Goal: Transaction & Acquisition: Purchase product/service

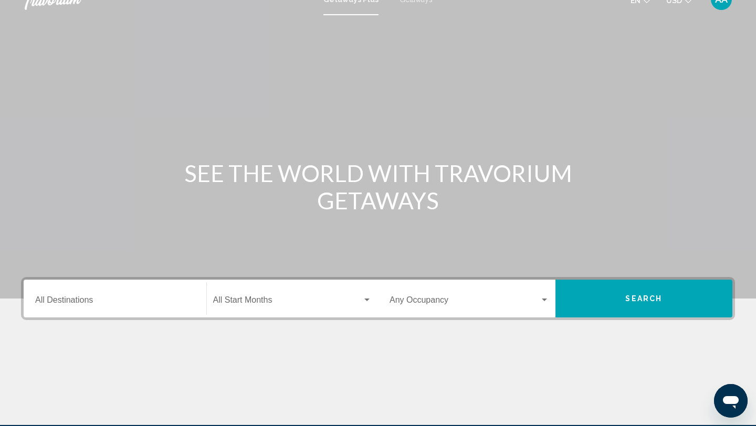
scroll to position [144, 0]
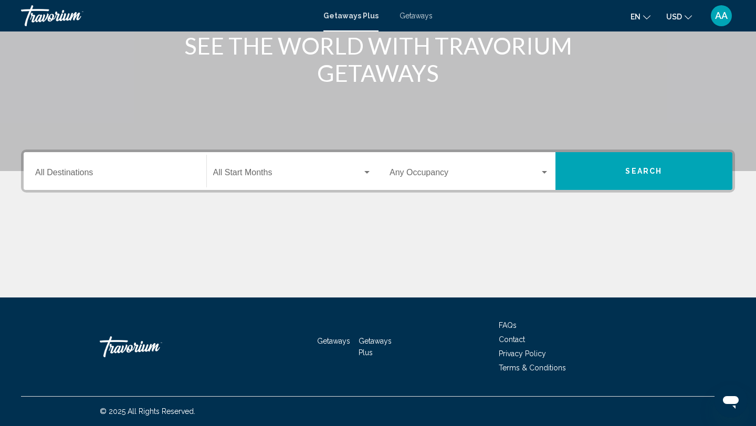
click at [130, 166] on div "Destination All Destinations" at bounding box center [115, 171] width 160 height 33
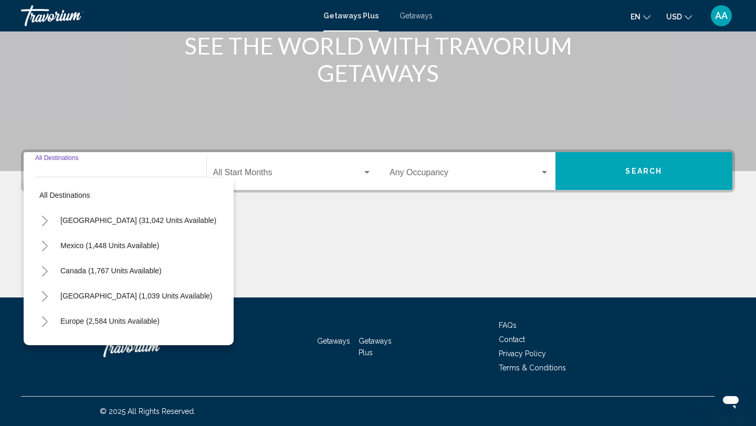
click at [130, 166] on div "Destination All Destinations" at bounding box center [115, 171] width 160 height 33
click at [681, 17] on span "USD" at bounding box center [674, 17] width 16 height 8
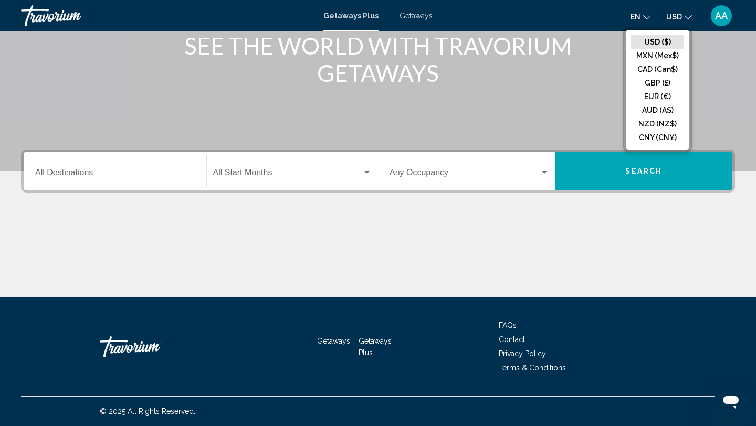
click at [718, 15] on span "AA" at bounding box center [721, 16] width 13 height 11
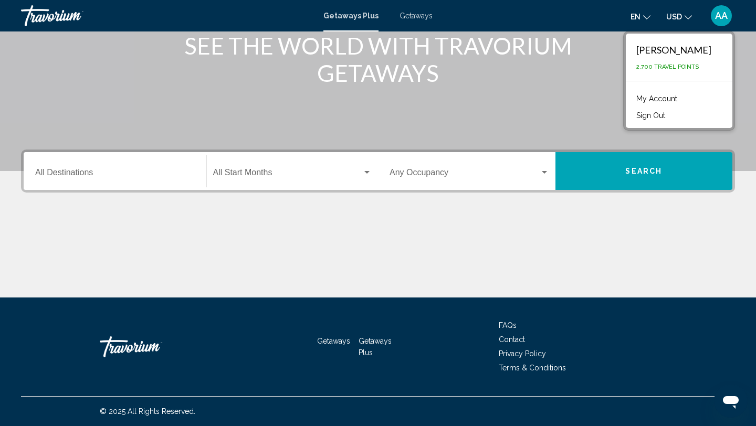
click at [718, 15] on span "AA" at bounding box center [721, 16] width 13 height 11
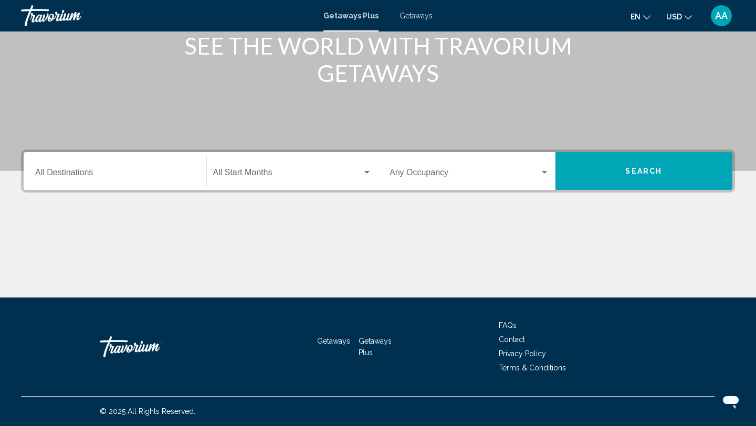
click at [156, 171] on input "Destination All Destinations" at bounding box center [115, 174] width 160 height 9
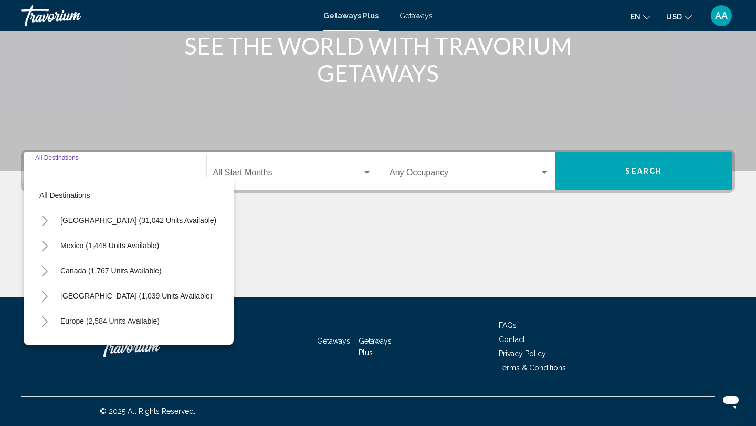
click at [145, 171] on input "Destination All Destinations" at bounding box center [115, 174] width 160 height 9
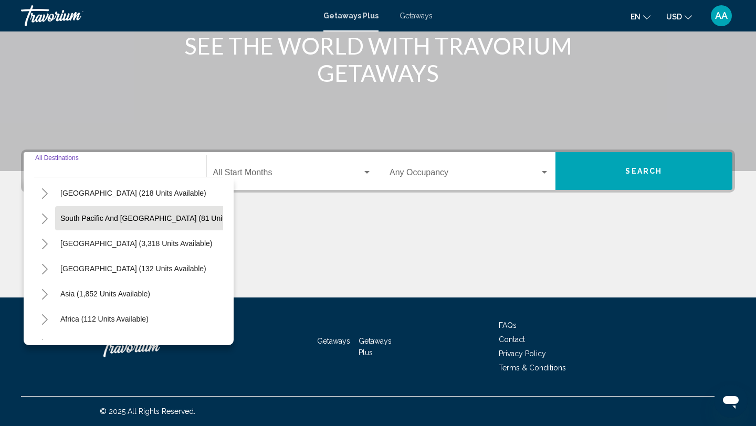
scroll to position [159, 0]
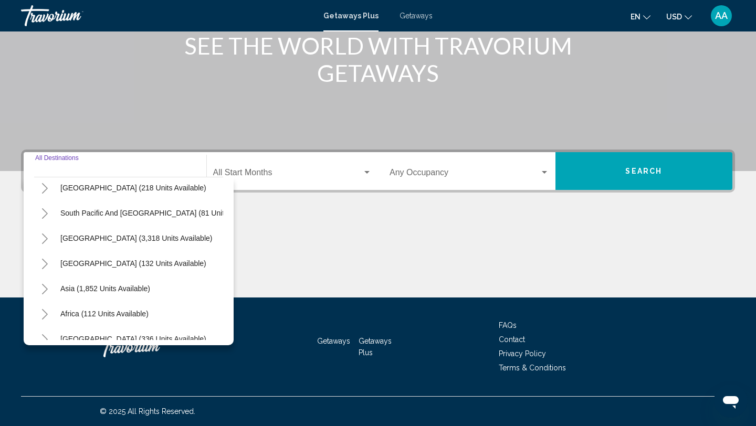
click at [42, 285] on icon "Toggle Asia (1,852 units available)" at bounding box center [45, 289] width 6 height 11
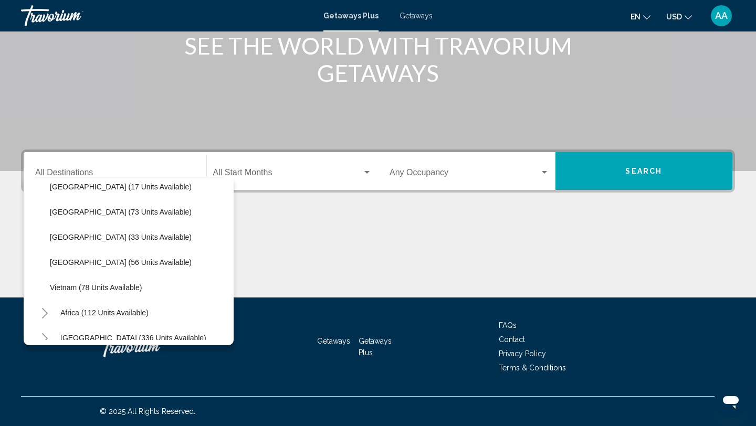
scroll to position [332, 0]
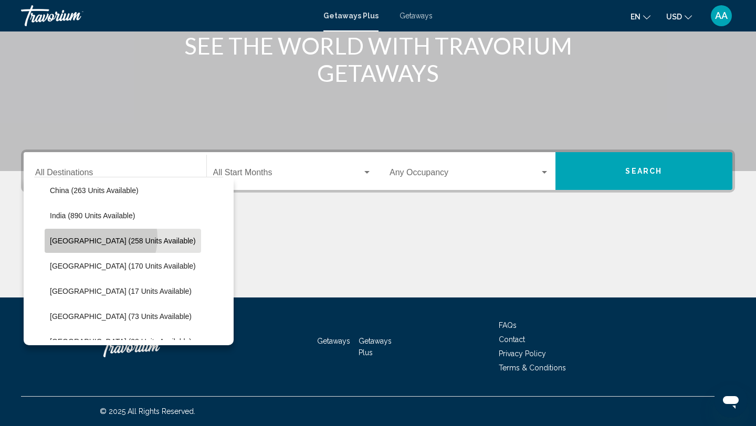
click at [95, 238] on span "Indonesia (258 units available)" at bounding box center [123, 241] width 146 height 8
type input "**********"
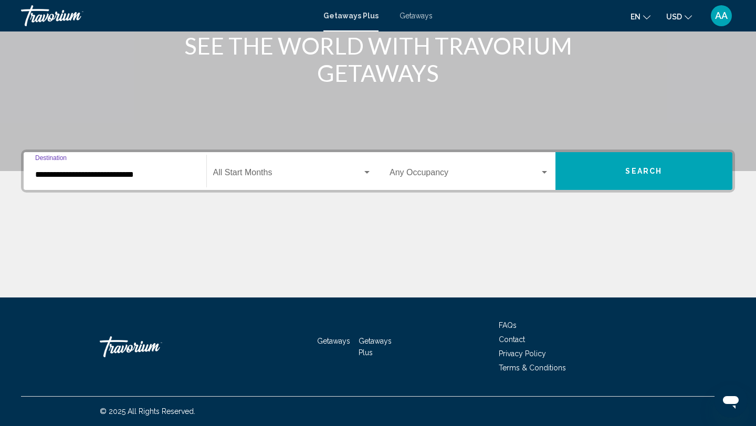
click at [268, 169] on div "Start Month All Start Months" at bounding box center [292, 171] width 159 height 33
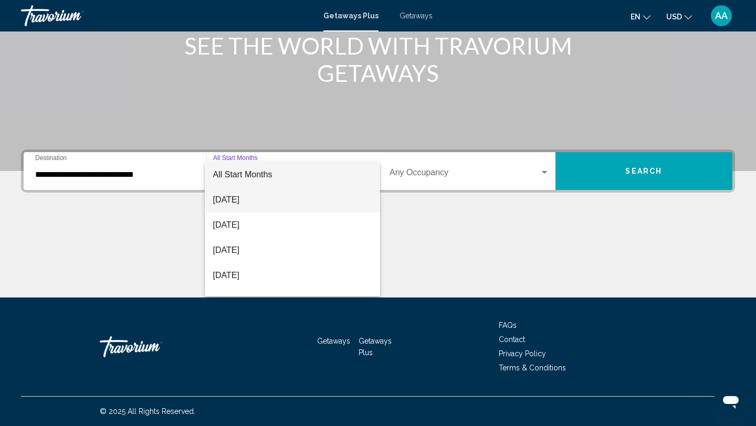
click at [257, 201] on span "September 2025" at bounding box center [292, 199] width 159 height 25
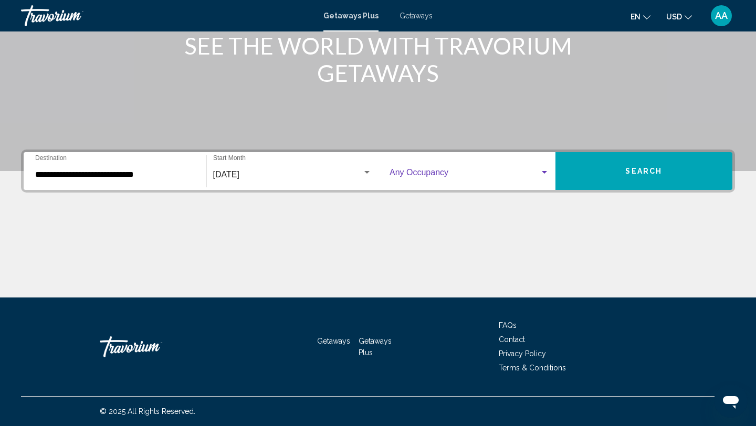
click at [479, 174] on span "Search widget" at bounding box center [465, 174] width 150 height 9
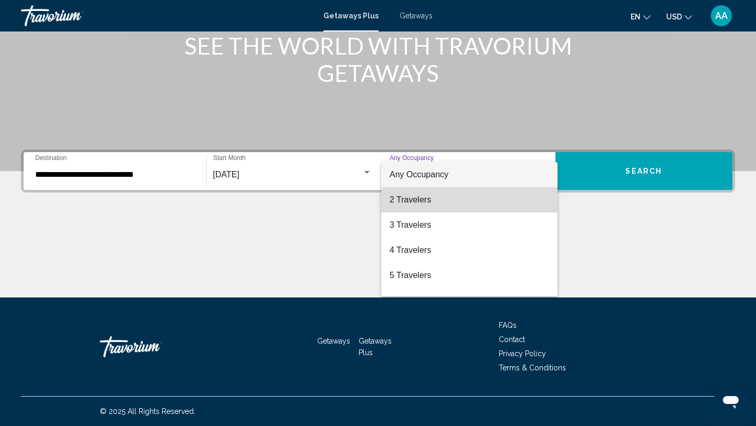
click at [482, 201] on span "2 Travelers" at bounding box center [470, 199] width 160 height 25
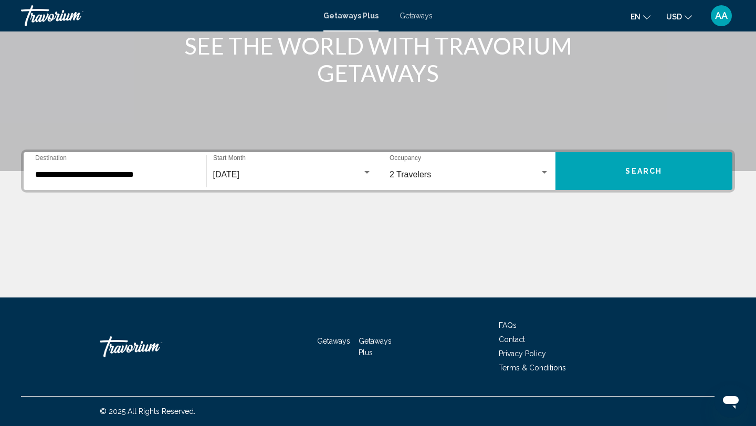
click at [622, 192] on div "**********" at bounding box center [378, 171] width 714 height 43
click at [619, 177] on button "Search" at bounding box center [644, 171] width 177 height 38
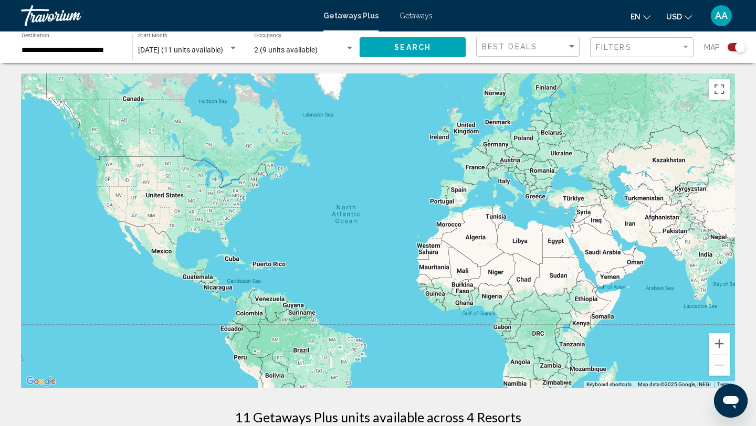
click at [413, 16] on span "Getaways" at bounding box center [416, 16] width 33 height 8
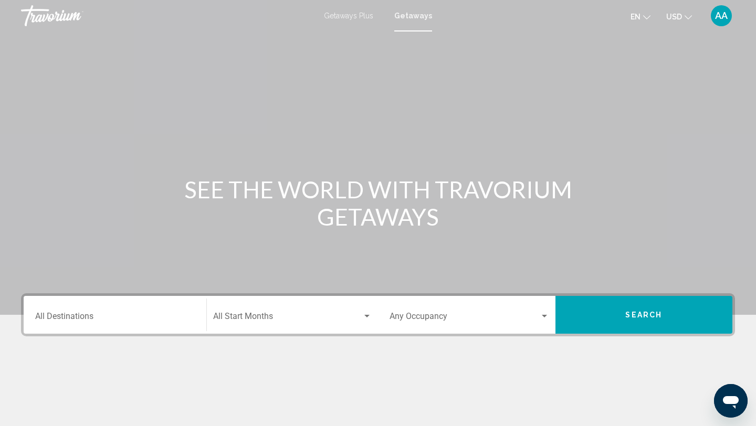
click at [719, 15] on span "AA" at bounding box center [721, 16] width 13 height 11
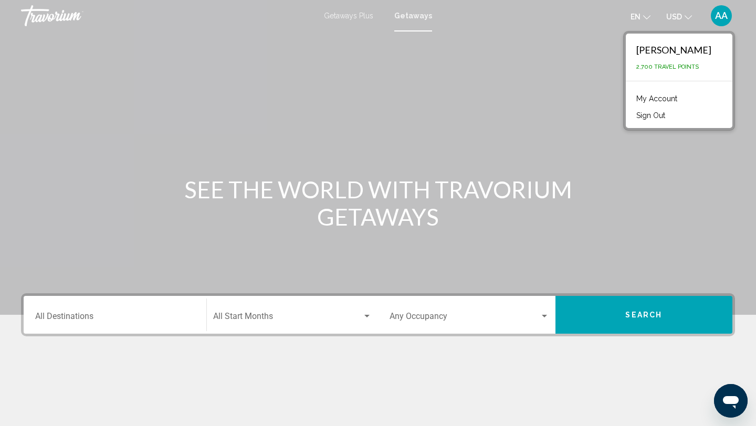
click at [719, 15] on span "AA" at bounding box center [721, 16] width 13 height 11
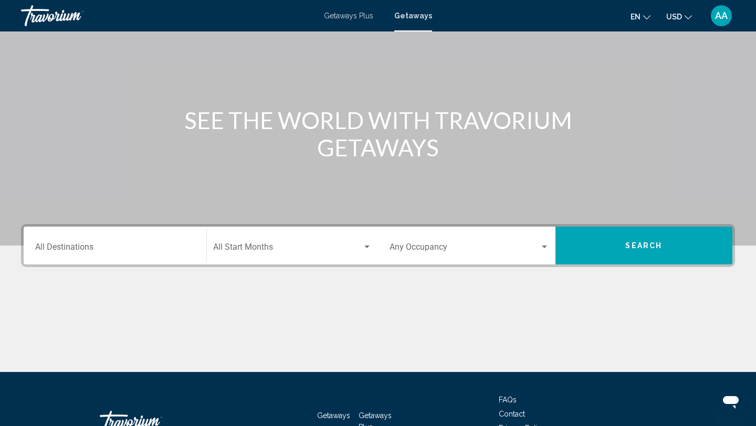
scroll to position [144, 0]
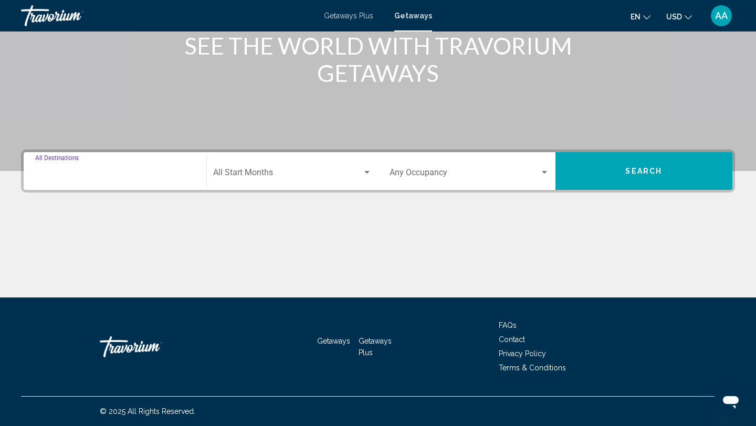
click at [145, 176] on input "Destination All Destinations" at bounding box center [115, 174] width 160 height 9
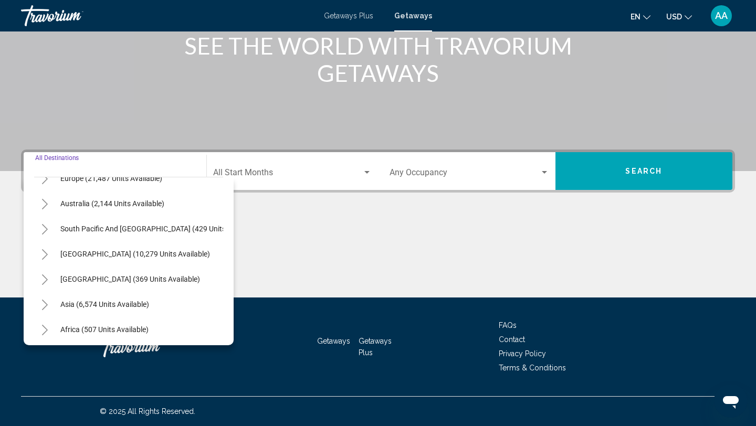
scroll to position [145, 0]
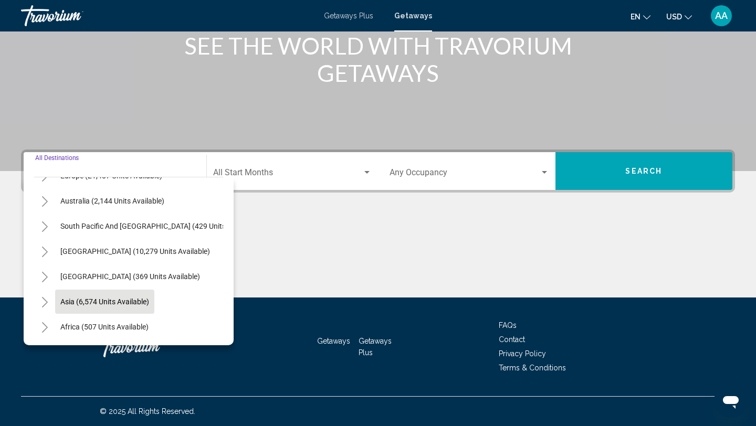
click at [106, 298] on span "Asia (6,574 units available)" at bounding box center [104, 302] width 89 height 8
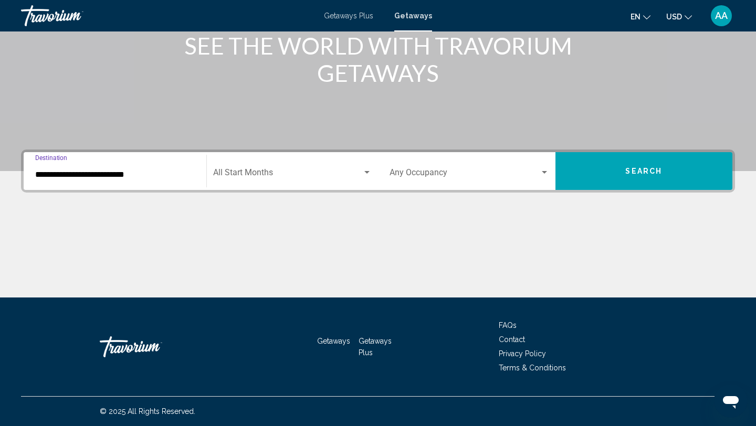
click at [119, 171] on input "**********" at bounding box center [115, 174] width 160 height 9
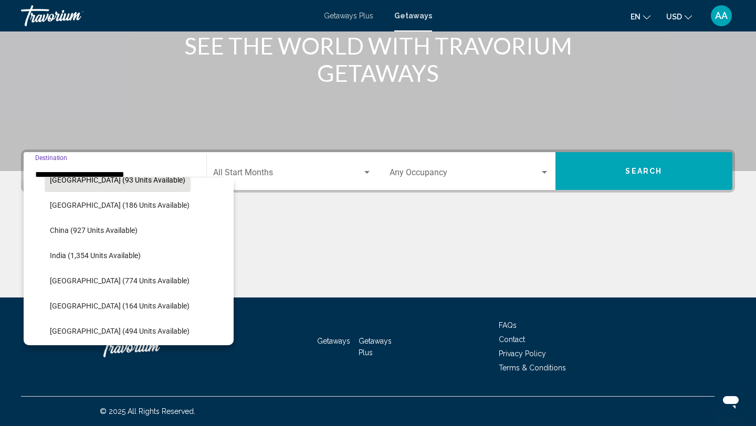
scroll to position [297, 0]
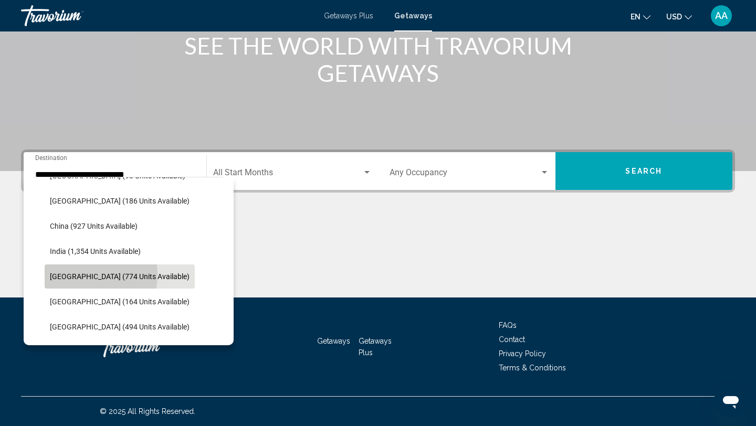
click at [72, 275] on span "Indonesia (774 units available)" at bounding box center [120, 277] width 140 height 8
type input "**********"
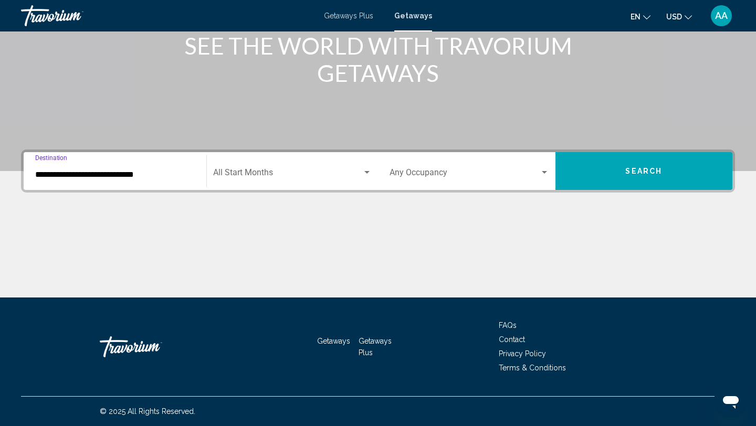
click at [269, 175] on span "Search widget" at bounding box center [288, 174] width 150 height 9
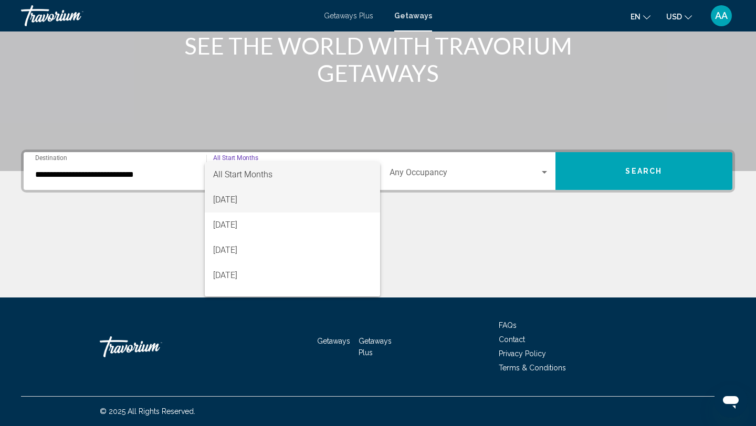
click at [258, 204] on span "September 2025" at bounding box center [292, 199] width 159 height 25
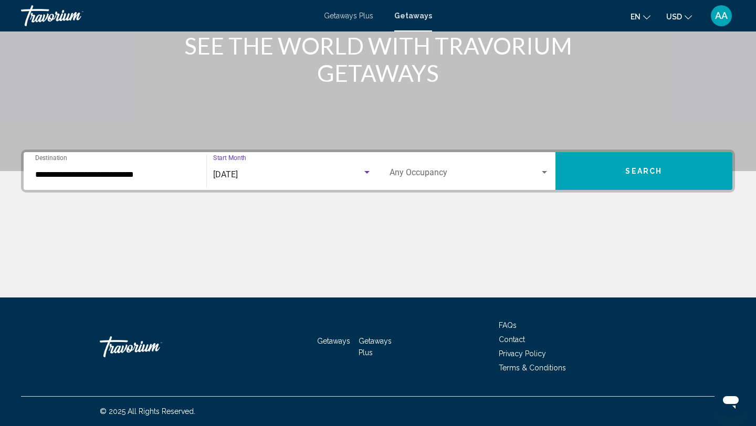
click at [412, 180] on div "Occupancy Any Occupancy" at bounding box center [470, 171] width 160 height 33
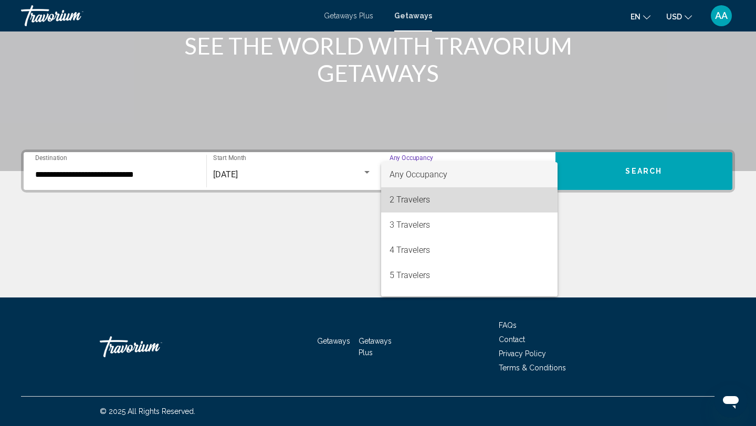
click at [463, 207] on span "2 Travelers" at bounding box center [470, 199] width 160 height 25
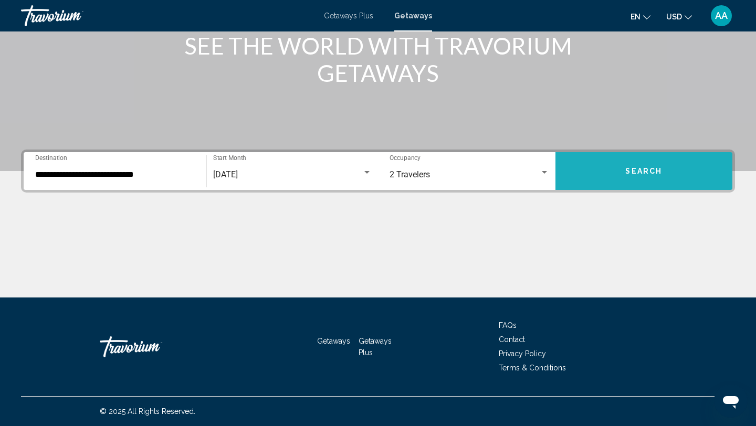
click at [594, 182] on button "Search" at bounding box center [644, 171] width 177 height 38
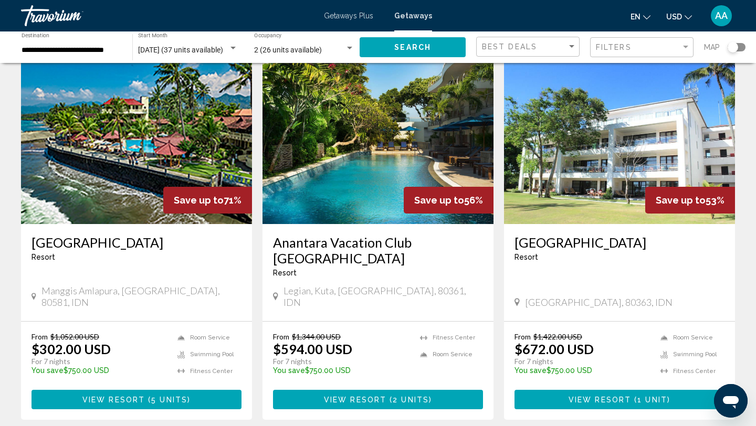
scroll to position [1172, 0]
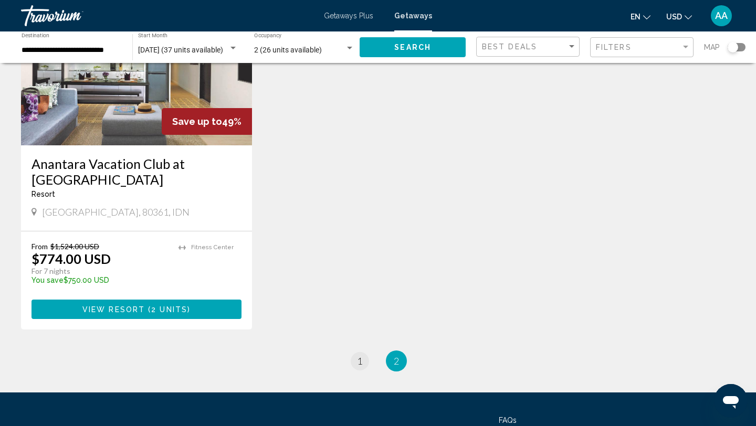
scroll to position [134, 0]
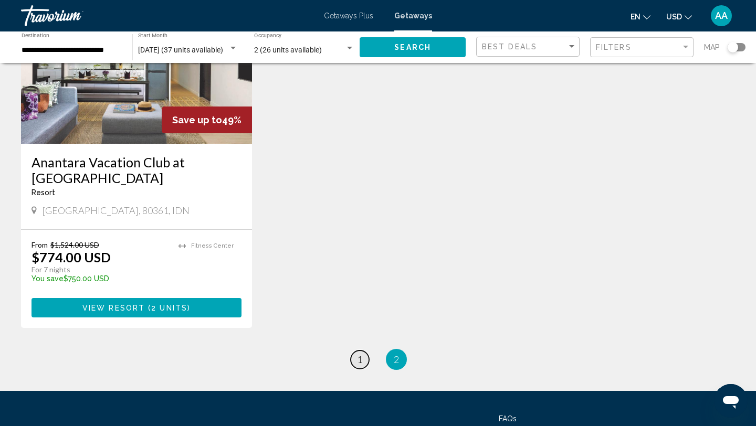
click at [359, 360] on span "1" at bounding box center [359, 360] width 5 height 12
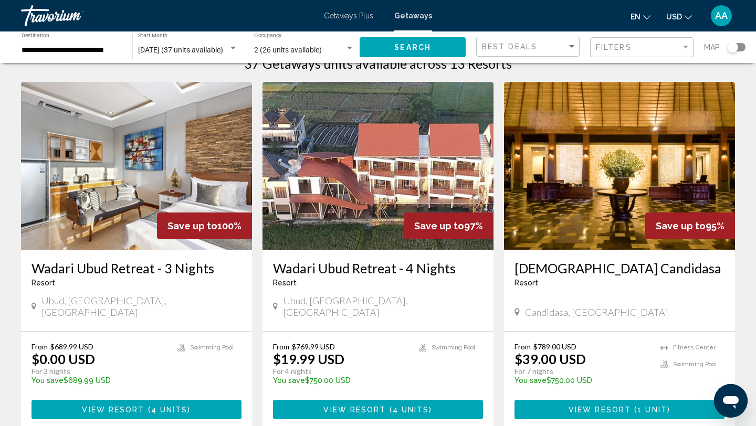
scroll to position [32, 0]
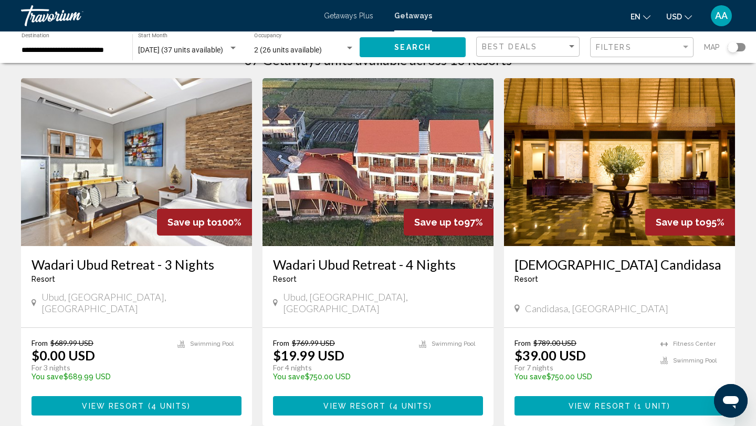
click at [393, 177] on img "Main content" at bounding box center [378, 162] width 231 height 168
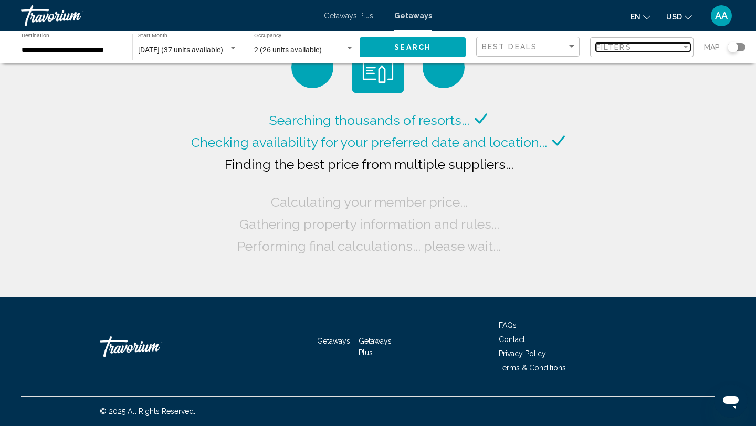
click at [651, 46] on div "Filters" at bounding box center [638, 47] width 85 height 8
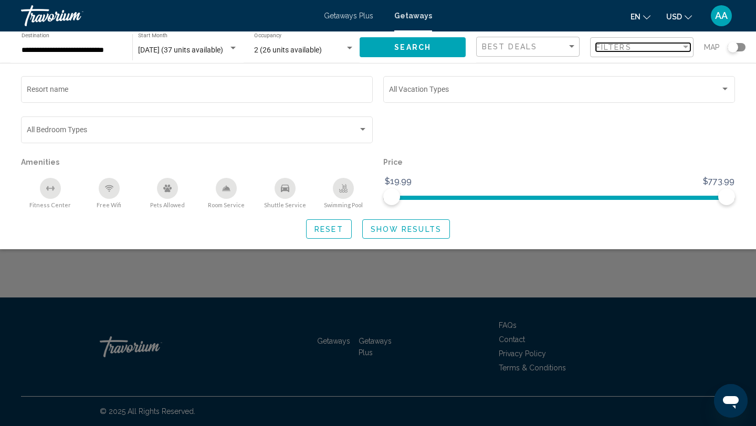
click at [651, 46] on div "Filters" at bounding box center [638, 47] width 85 height 8
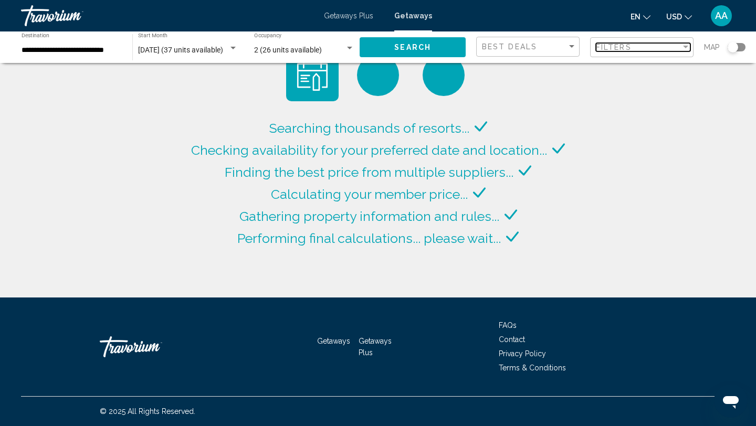
click at [651, 46] on div "Filters" at bounding box center [638, 47] width 85 height 8
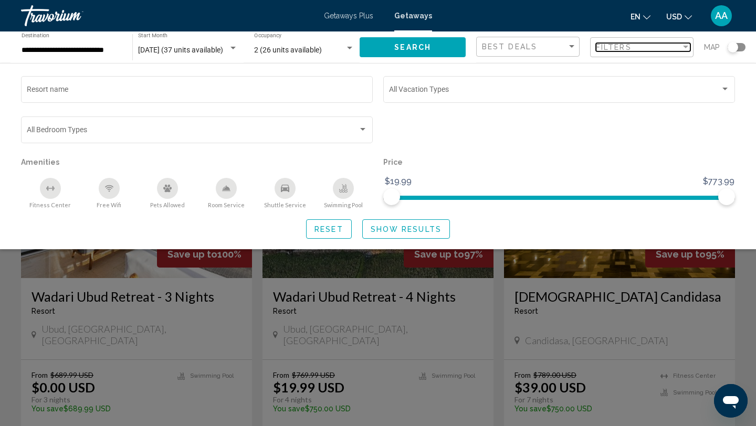
click at [651, 46] on div "Filters" at bounding box center [638, 47] width 85 height 8
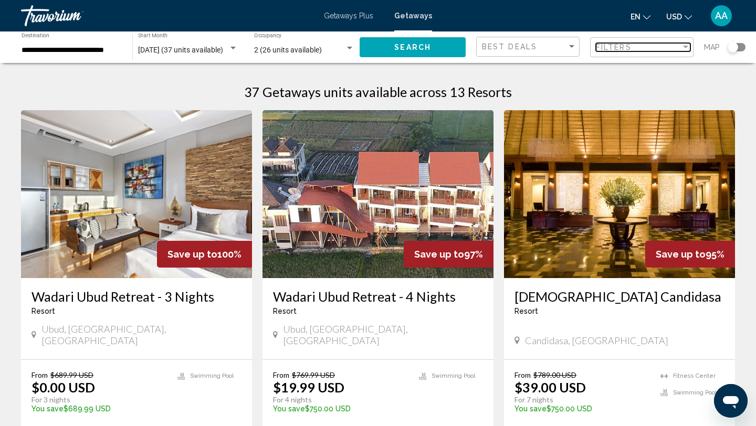
click at [632, 45] on div "Filters" at bounding box center [638, 47] width 85 height 8
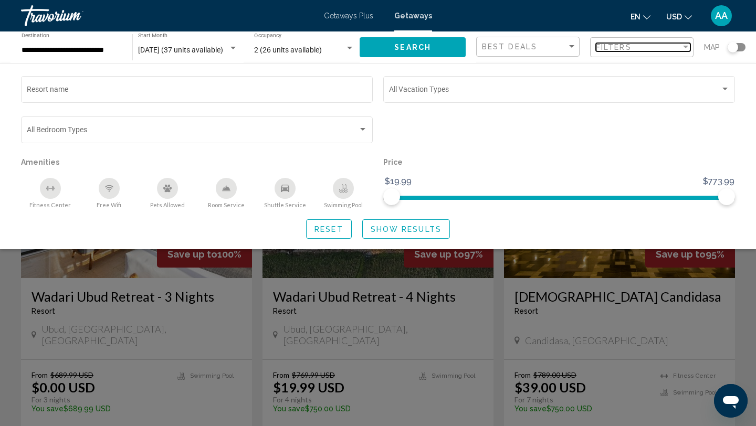
click at [627, 51] on span "Filters" at bounding box center [614, 47] width 36 height 8
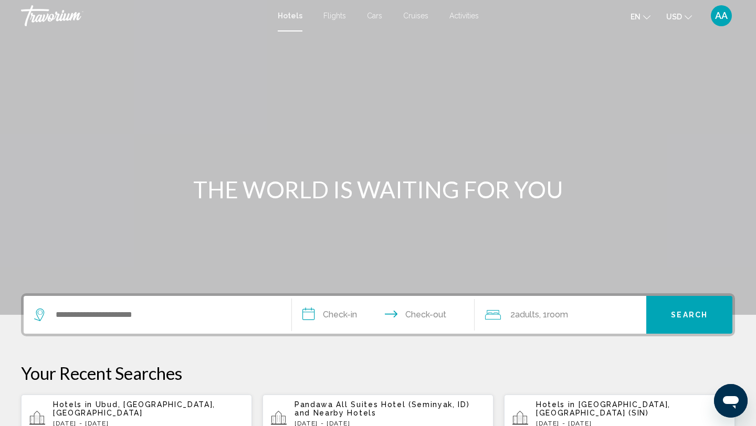
click at [727, 22] on div "AA" at bounding box center [721, 15] width 21 height 21
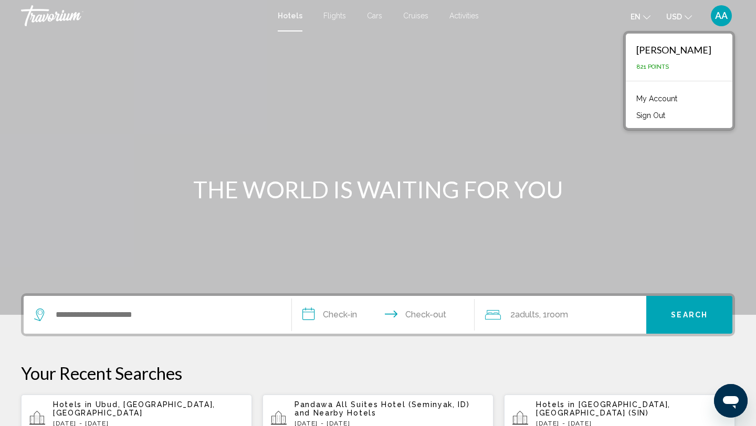
click at [727, 22] on div "AA" at bounding box center [721, 15] width 21 height 21
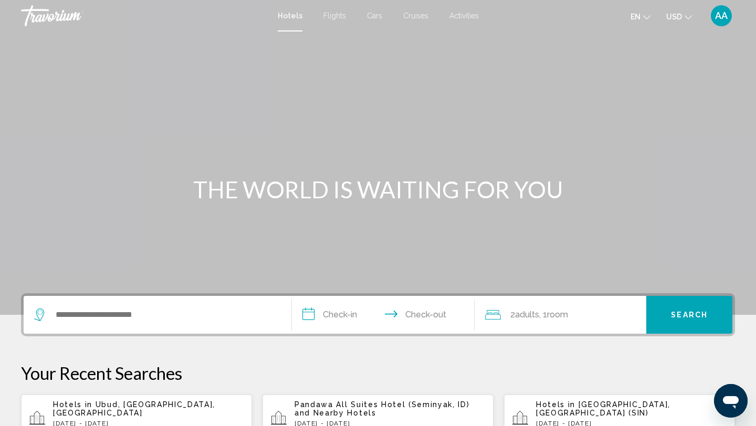
click at [727, 22] on div "AA" at bounding box center [721, 15] width 21 height 21
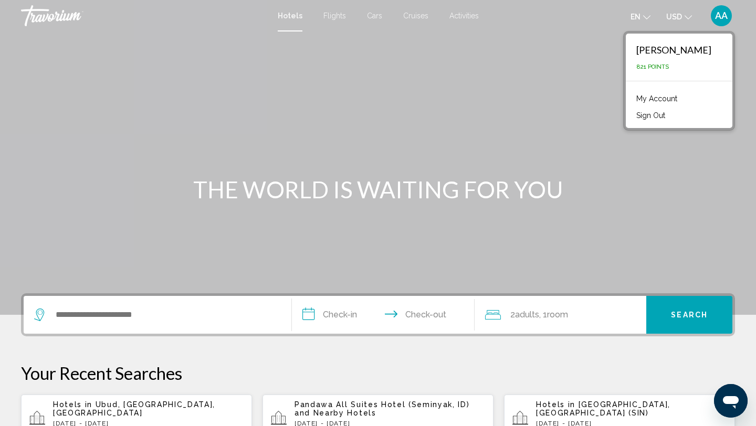
click at [727, 22] on div "AA" at bounding box center [721, 15] width 21 height 21
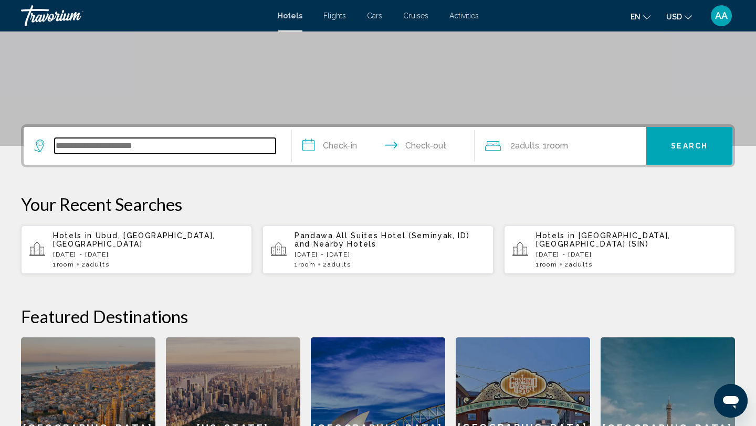
click at [134, 141] on input "Search widget" at bounding box center [165, 146] width 221 height 16
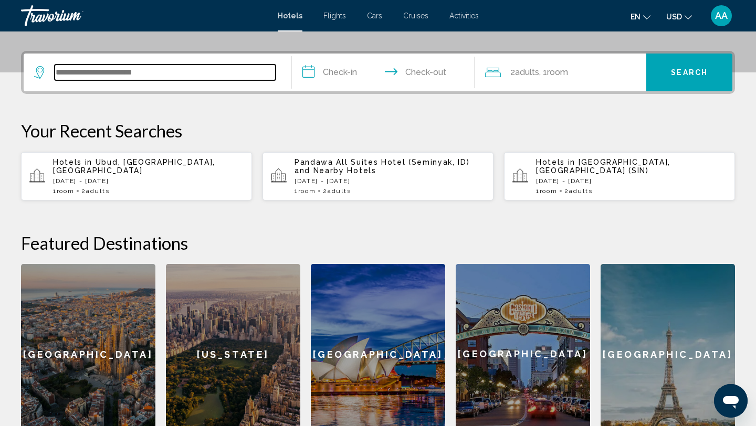
scroll to position [259, 0]
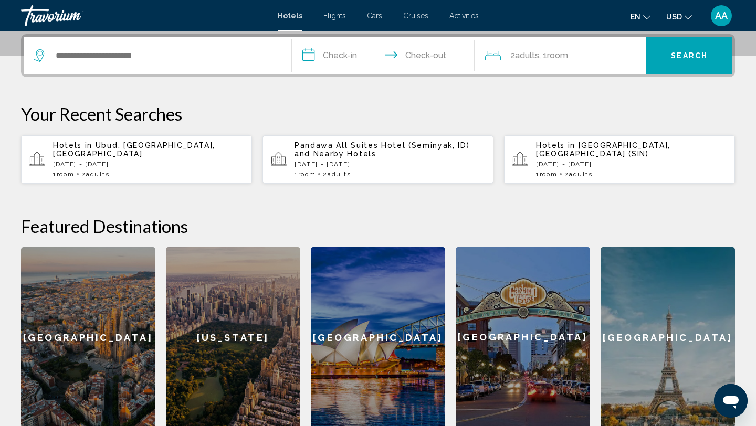
click at [128, 161] on p "[DATE] - [DATE]" at bounding box center [148, 164] width 191 height 7
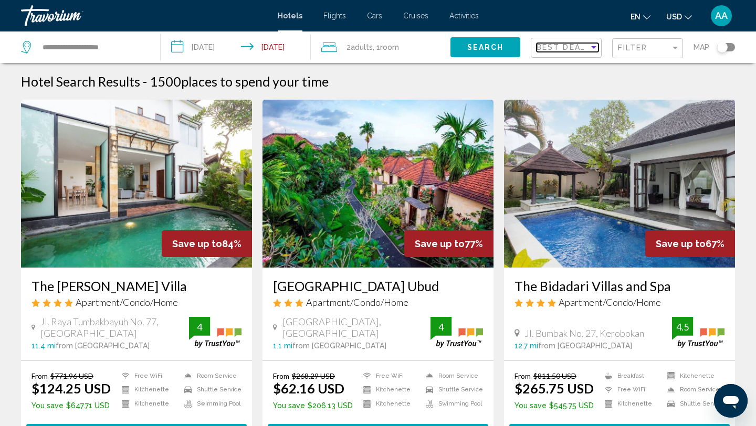
click at [572, 45] on span "Best Deals" at bounding box center [564, 47] width 55 height 8
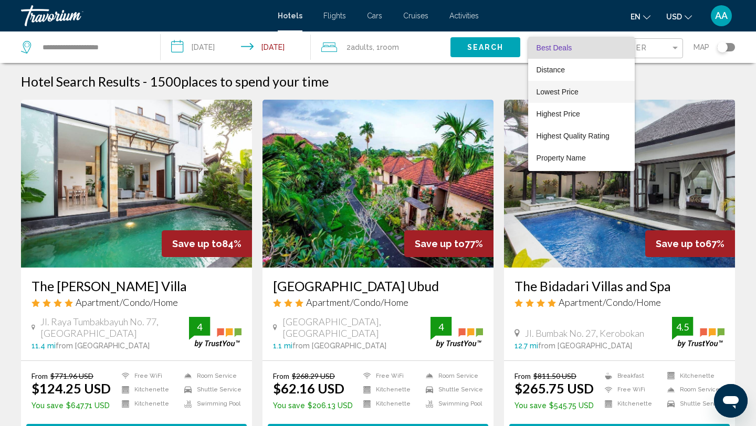
click at [556, 92] on span "Lowest Price" at bounding box center [558, 92] width 42 height 8
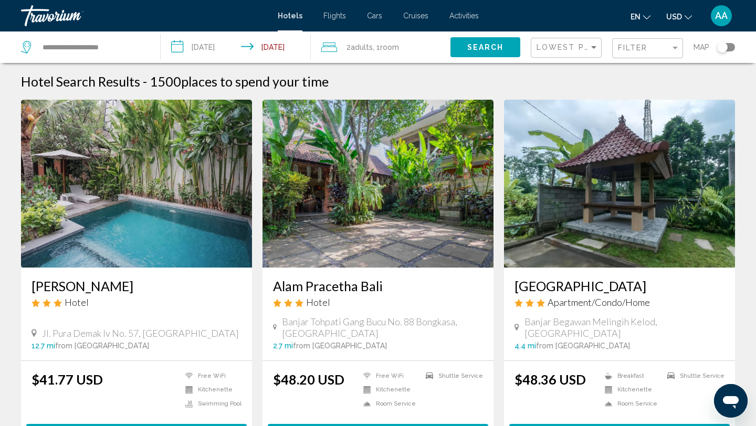
click at [645, 53] on div "Filter" at bounding box center [649, 48] width 62 height 19
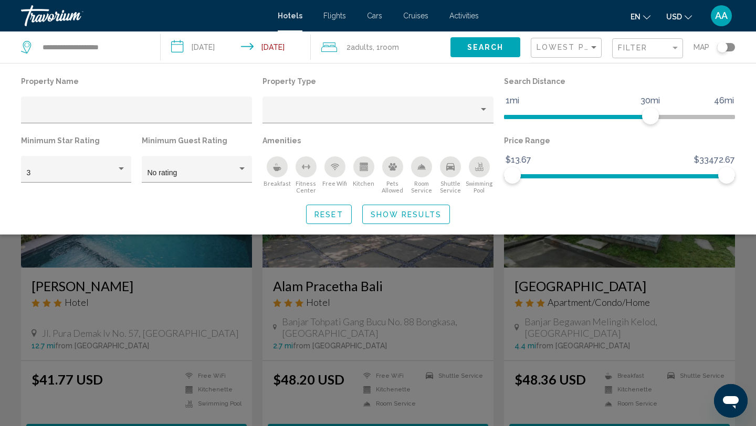
click at [277, 167] on icon "Breakfast" at bounding box center [277, 167] width 8 height 8
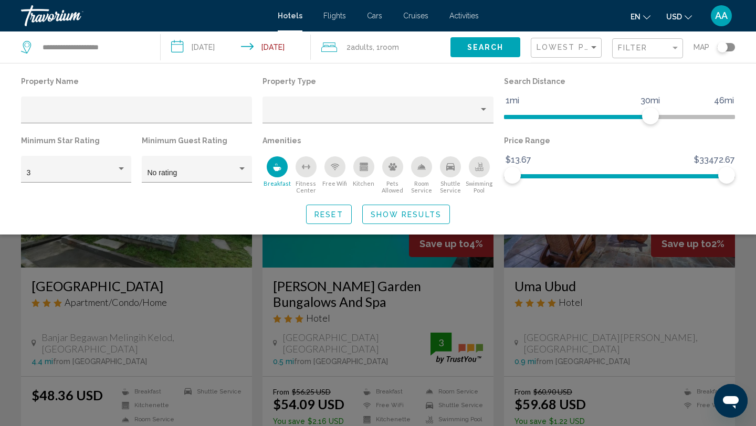
click at [403, 219] on span "Show Results" at bounding box center [406, 215] width 71 height 8
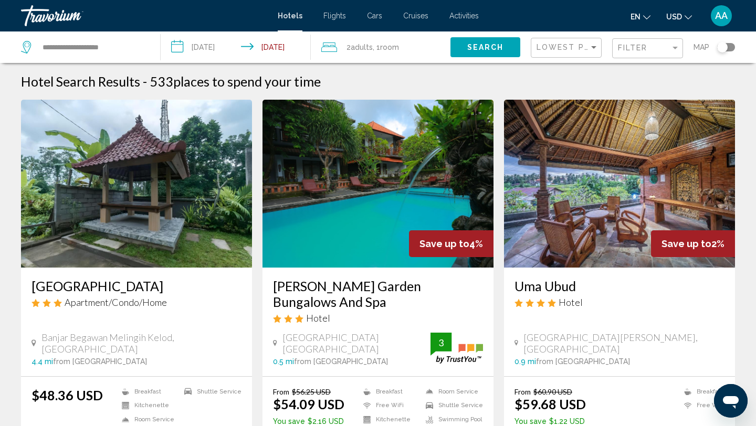
click at [722, 46] on div "Toggle map" at bounding box center [722, 47] width 11 height 11
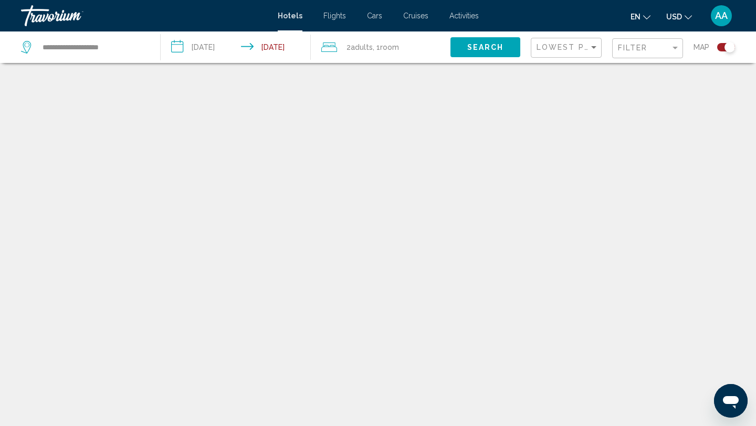
scroll to position [63, 0]
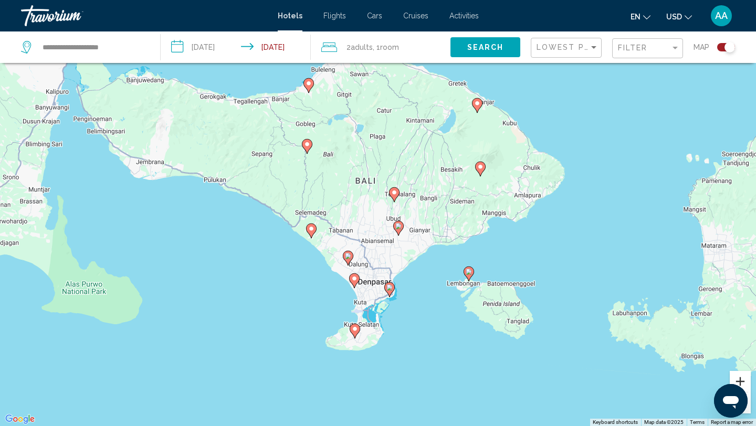
click at [739, 379] on button "Zoom in" at bounding box center [740, 381] width 21 height 21
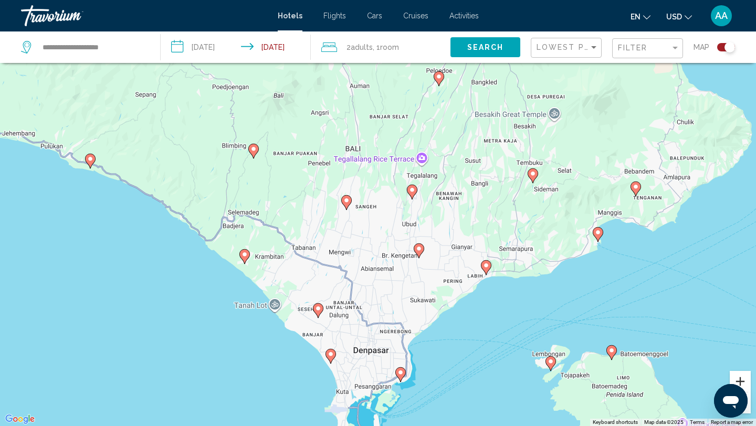
click at [739, 379] on button "Zoom in" at bounding box center [740, 381] width 21 height 21
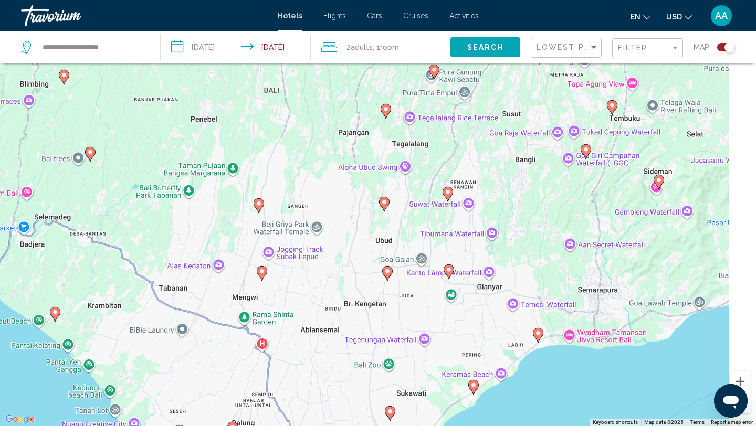
drag, startPoint x: 589, startPoint y: 217, endPoint x: 502, endPoint y: 236, distance: 88.8
click at [502, 236] on div "To activate drag with keyboard, press Alt + Enter. Once in keyboard drag state,…" at bounding box center [378, 213] width 756 height 426
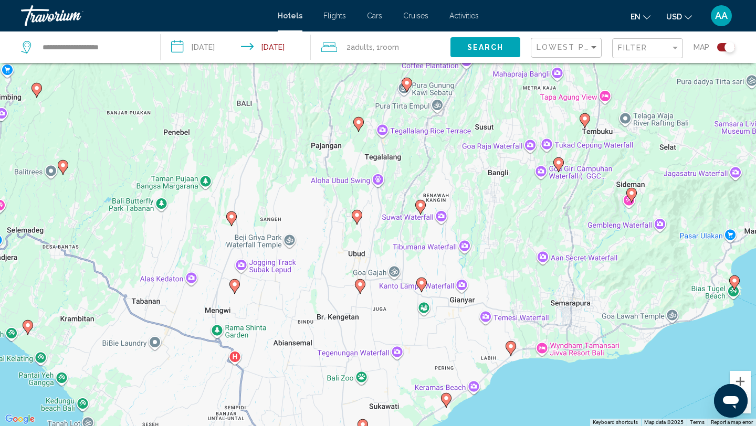
click at [388, 212] on div "To activate drag with keyboard, press Alt + Enter. Once in keyboard drag state,…" at bounding box center [378, 213] width 756 height 426
click at [723, 50] on div "Toggle map" at bounding box center [726, 47] width 18 height 8
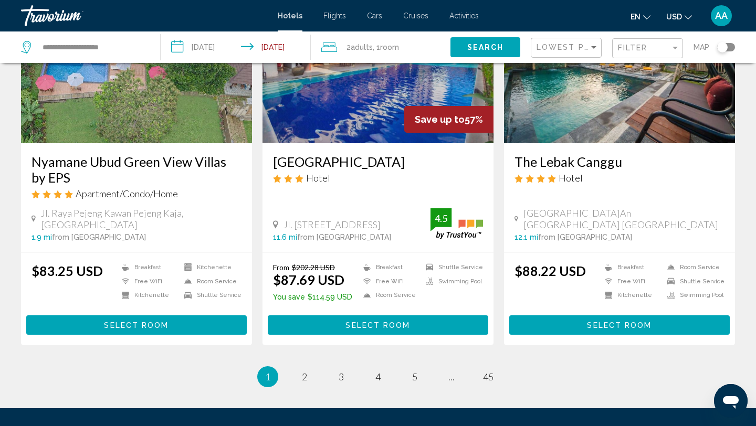
scroll to position [1296, 0]
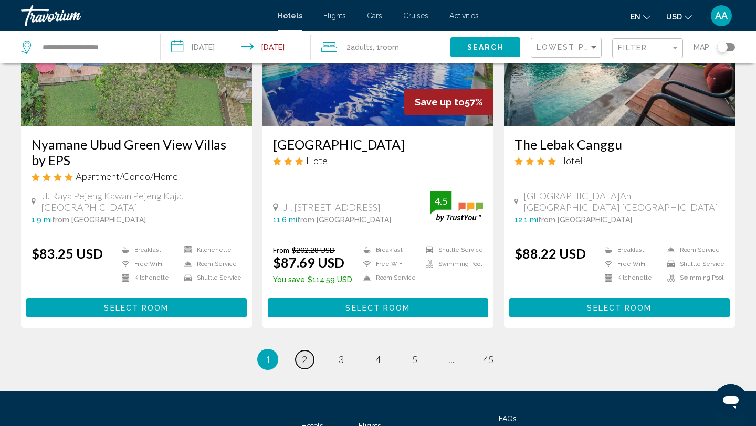
click at [304, 354] on span "2" at bounding box center [304, 360] width 5 height 12
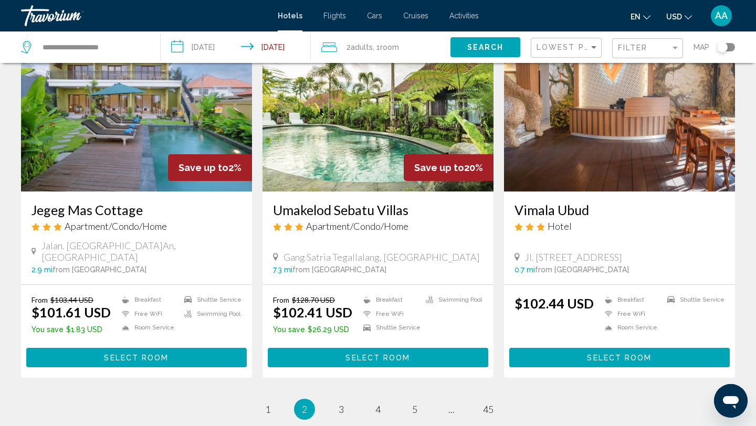
scroll to position [1244, 0]
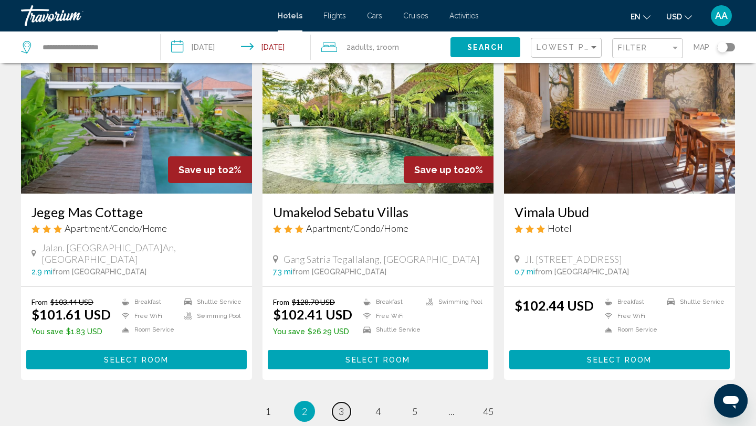
click at [340, 406] on span "3" at bounding box center [341, 412] width 5 height 12
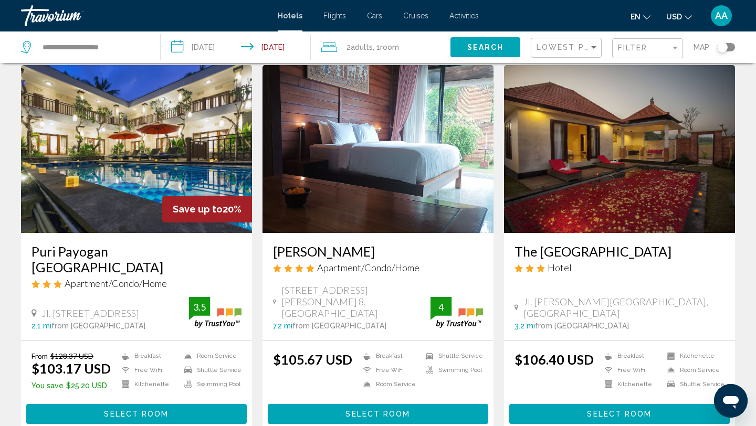
scroll to position [34, 0]
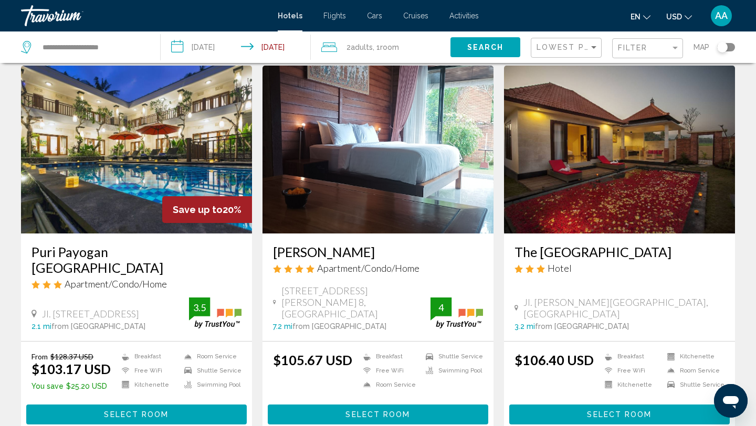
click at [598, 166] on img "Main content" at bounding box center [619, 150] width 231 height 168
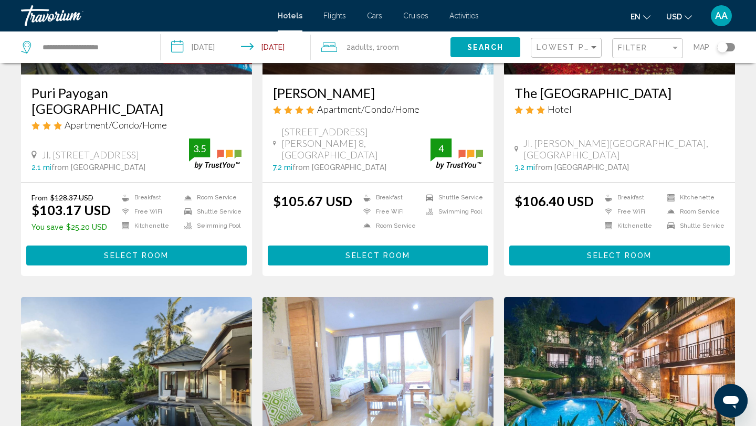
scroll to position [0, 0]
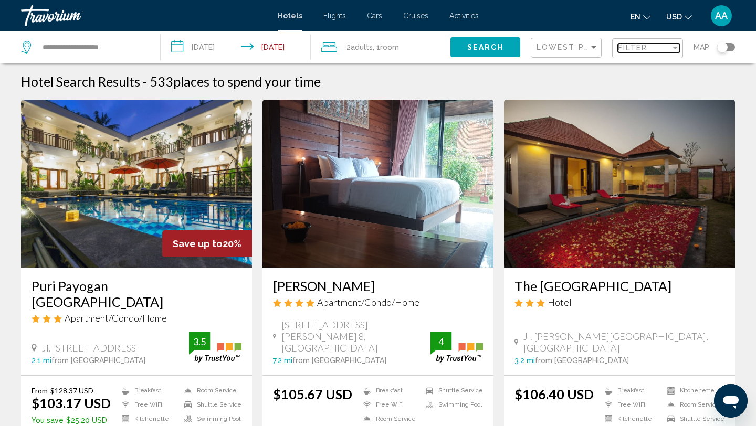
click at [639, 46] on span "Filter" at bounding box center [633, 48] width 30 height 8
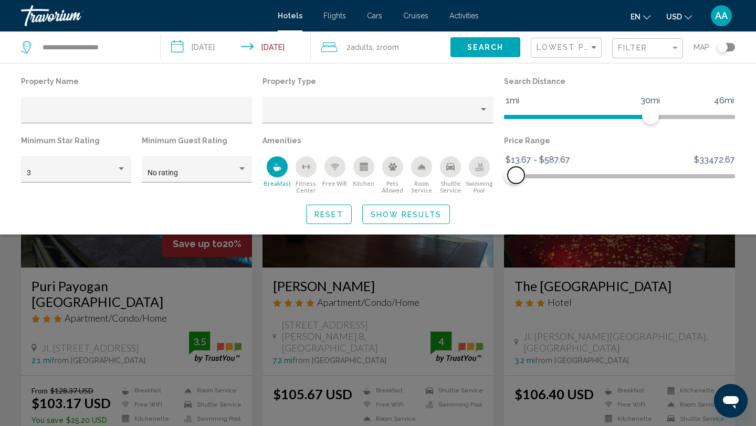
drag, startPoint x: 720, startPoint y: 177, endPoint x: 516, endPoint y: 184, distance: 203.9
click at [516, 184] on div "Price Range $13.67 $33472.67 $13.67 $587.67 $13.67 - $587.67" at bounding box center [620, 163] width 242 height 61
click at [516, 181] on span "Hotel Filters" at bounding box center [515, 175] width 17 height 17
click at [350, 112] on div "Property type" at bounding box center [373, 114] width 211 height 8
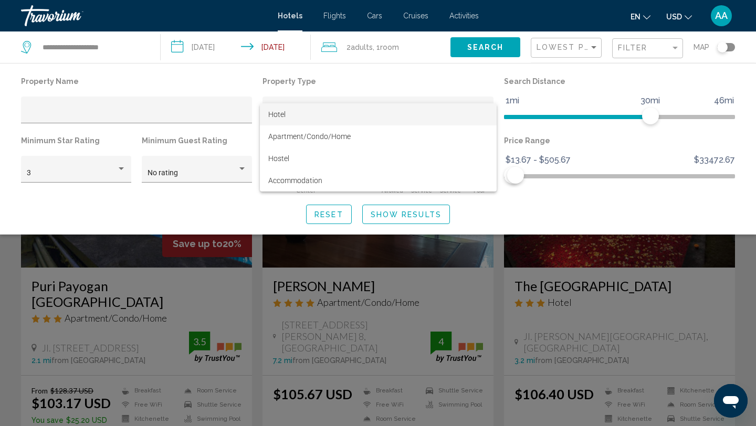
click at [370, 84] on div at bounding box center [378, 213] width 756 height 426
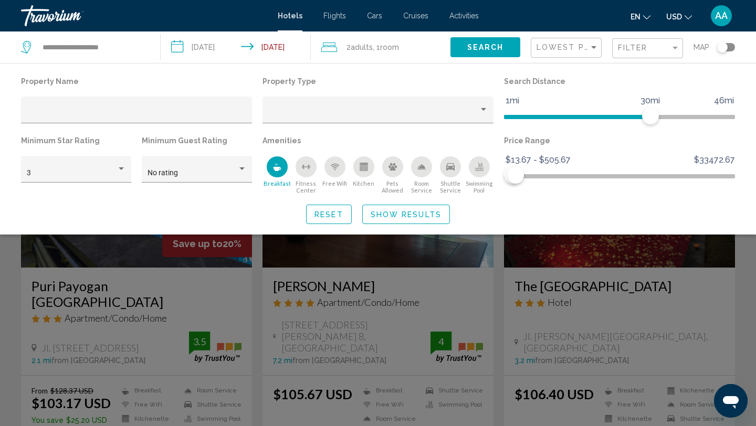
click at [391, 213] on span "Show Results" at bounding box center [406, 215] width 71 height 8
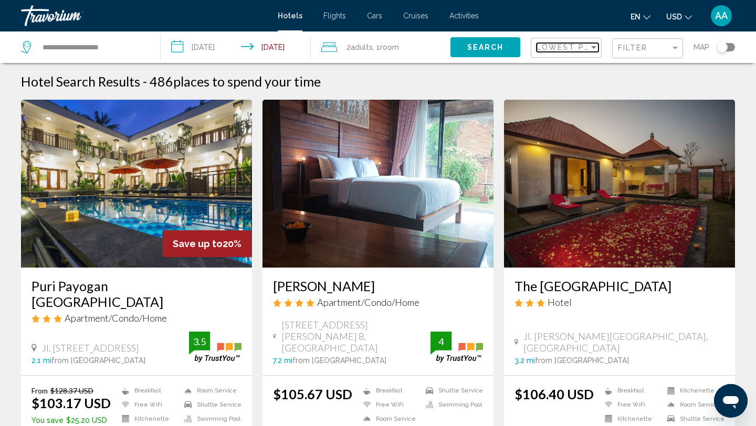
click at [551, 47] on span "Lowest Price" at bounding box center [571, 47] width 68 height 8
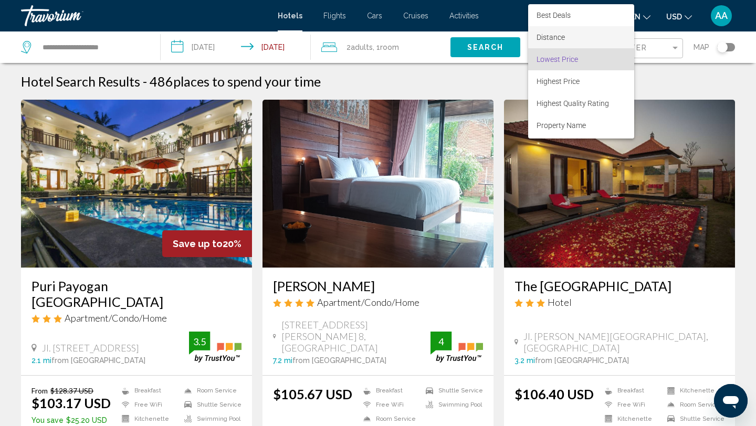
scroll to position [1, 0]
click at [564, 13] on span "Best Deals" at bounding box center [554, 15] width 34 height 8
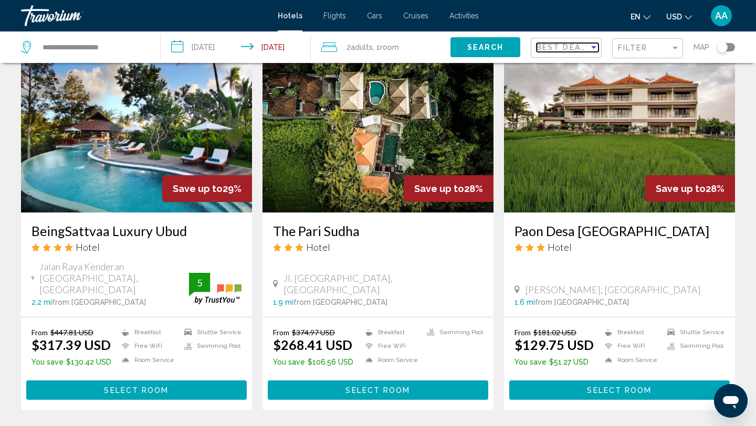
scroll to position [808, 0]
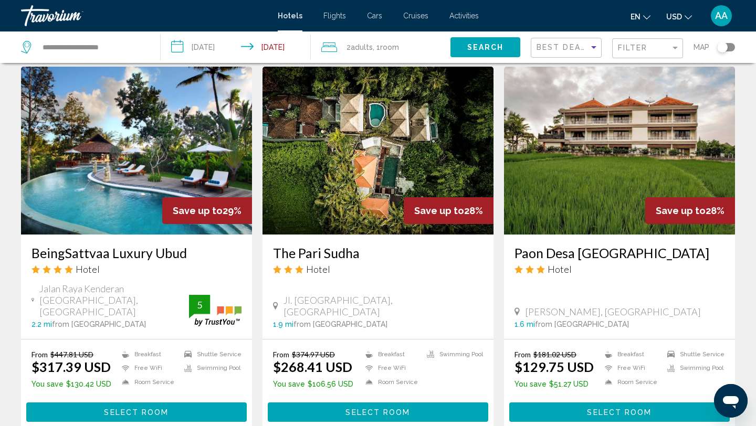
click at [559, 43] on div "Best Deals" at bounding box center [568, 47] width 62 height 19
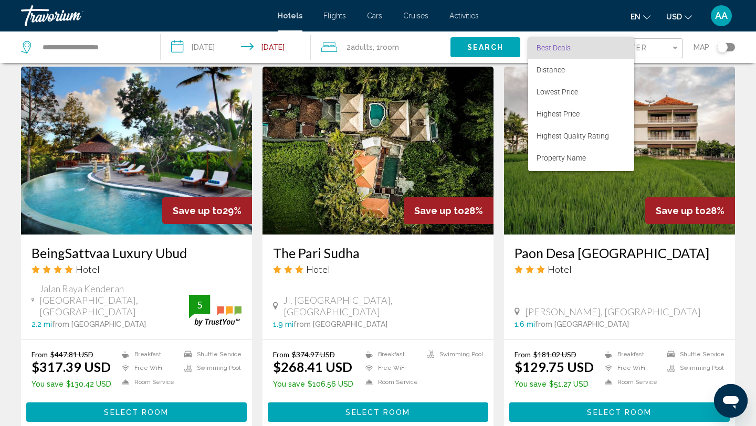
click at [559, 43] on span "Best Deals" at bounding box center [581, 48] width 89 height 22
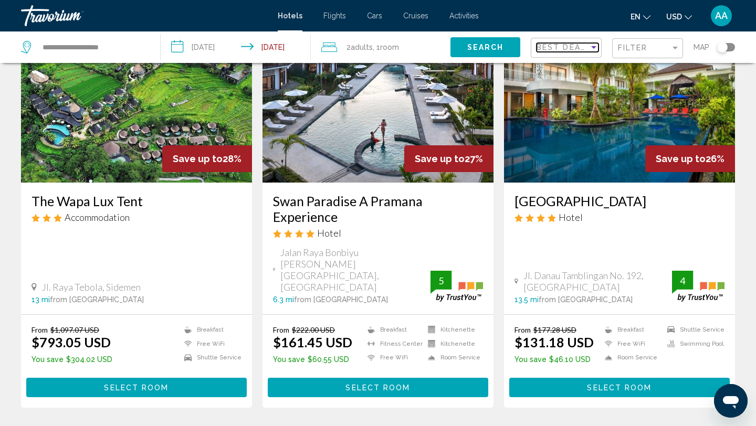
scroll to position [1265, 0]
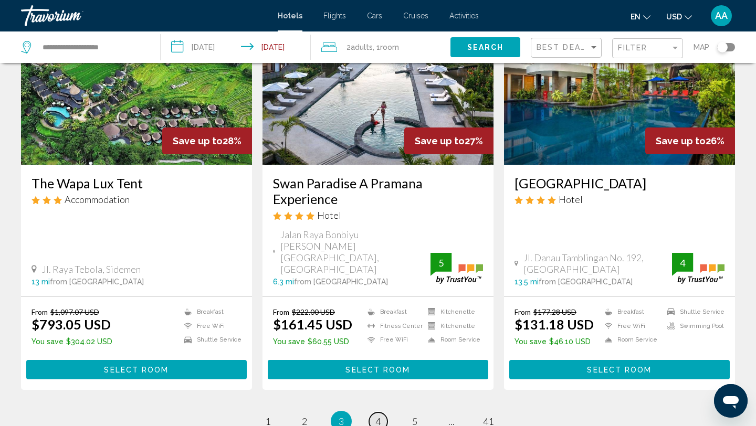
click at [378, 416] on span "4" at bounding box center [377, 422] width 5 height 12
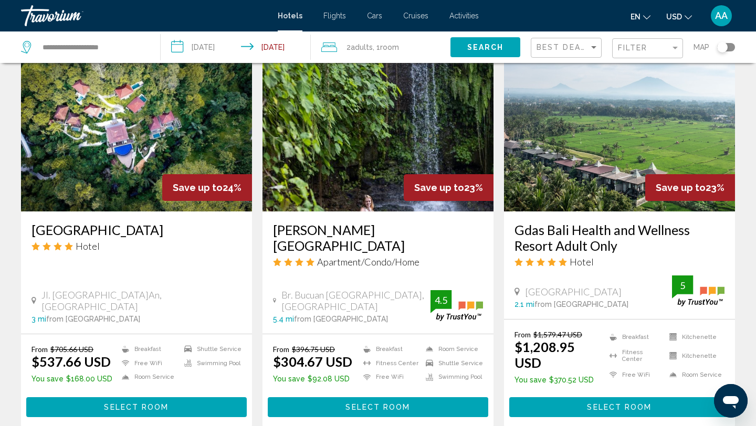
scroll to position [809, 0]
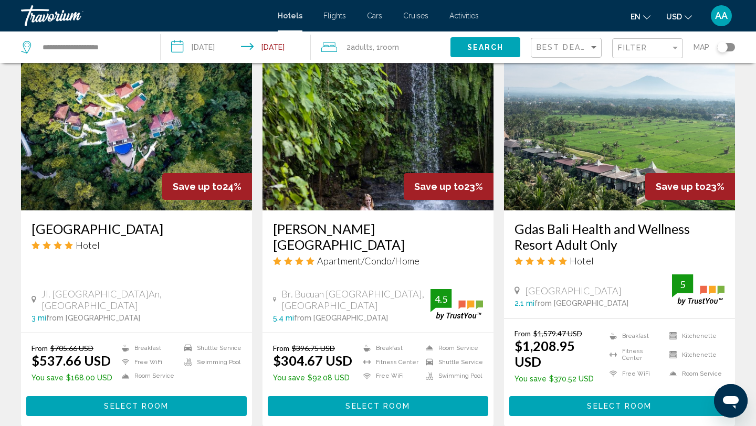
click at [568, 43] on div "Best Deals" at bounding box center [568, 47] width 62 height 19
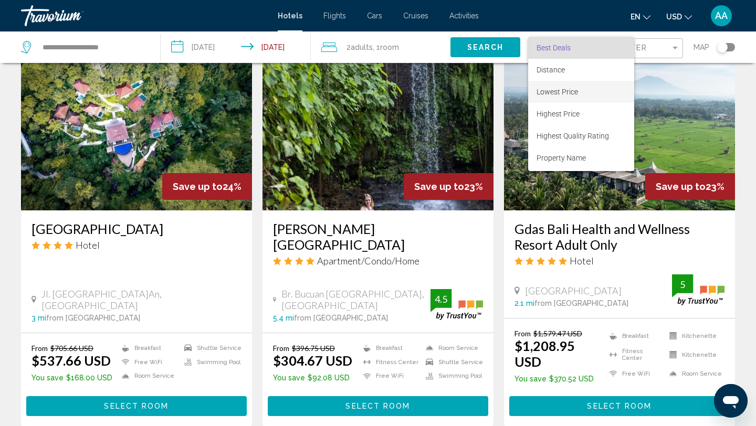
click at [563, 87] on span "Lowest Price" at bounding box center [581, 92] width 89 height 22
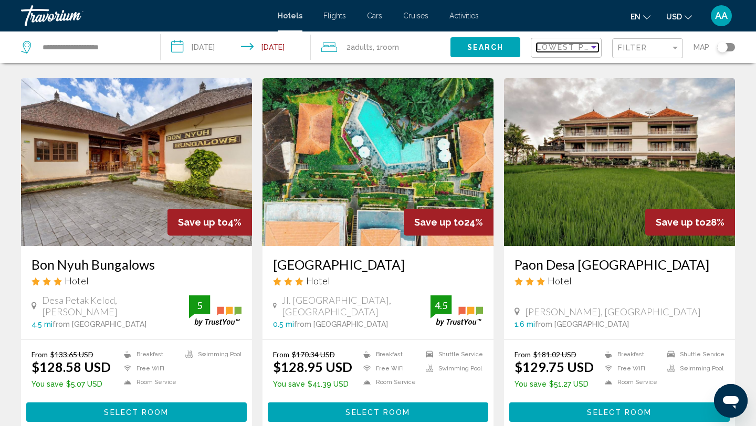
scroll to position [1349, 0]
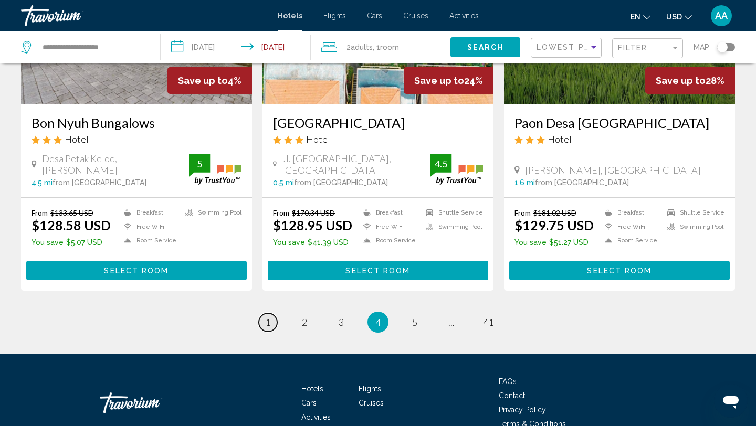
click at [269, 317] on span "1" at bounding box center [267, 323] width 5 height 12
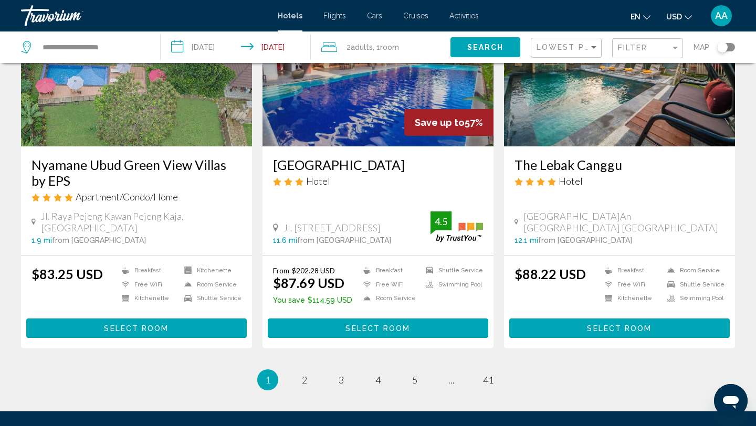
scroll to position [1273, 0]
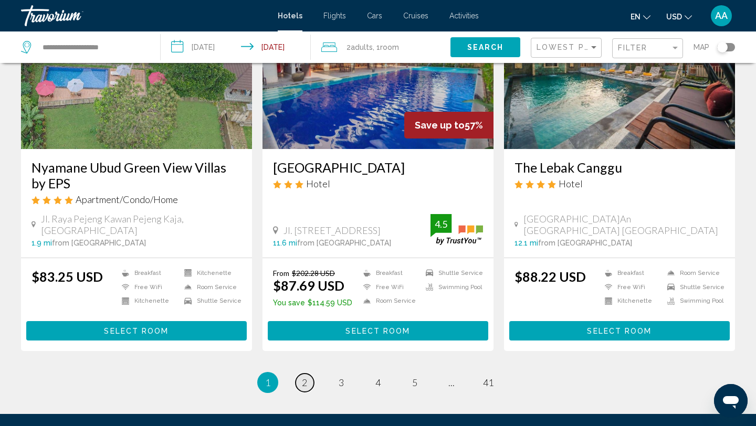
click at [308, 374] on link "page 2" at bounding box center [305, 383] width 18 height 18
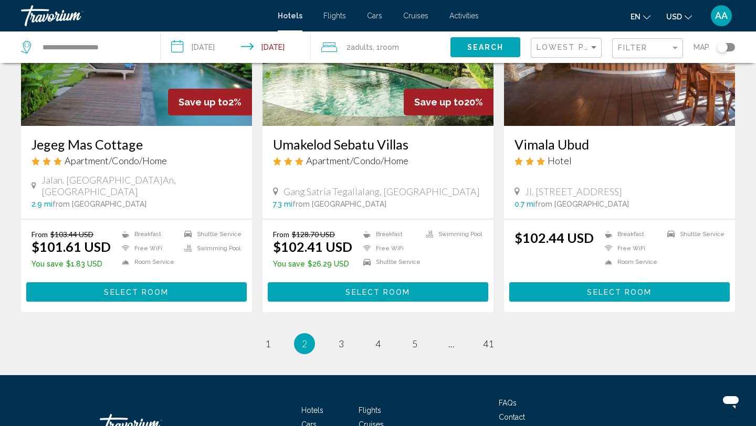
scroll to position [1325, 0]
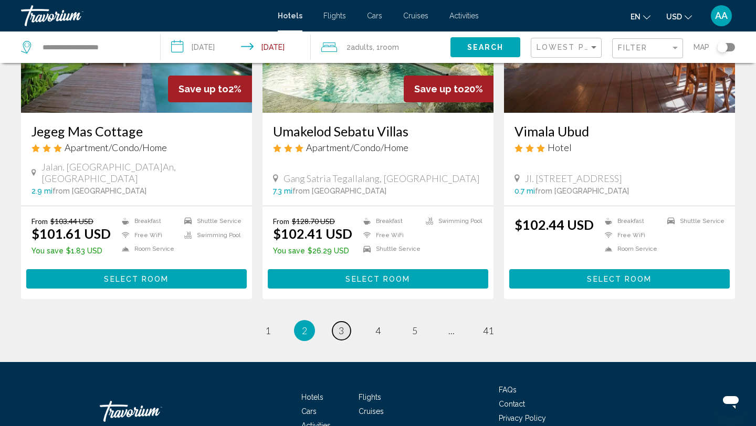
click at [341, 325] on span "3" at bounding box center [341, 331] width 5 height 12
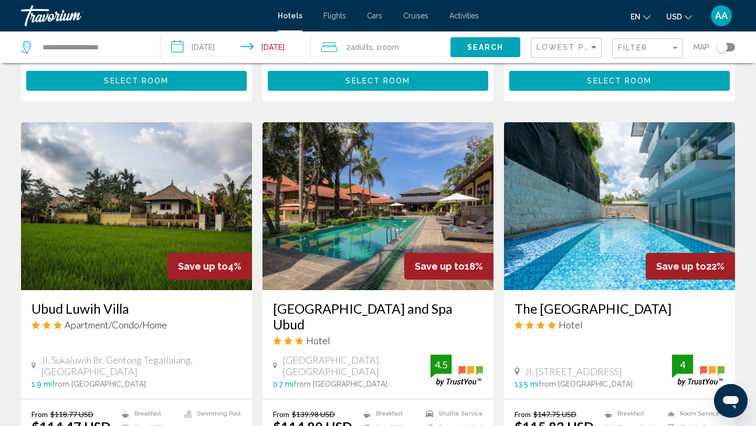
scroll to position [1274, 0]
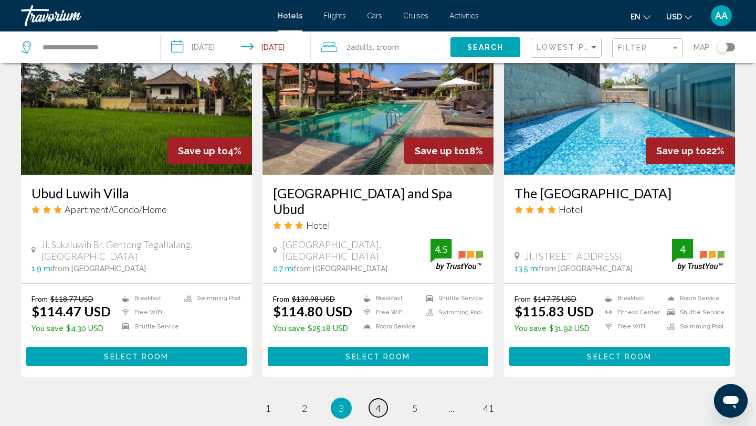
click at [380, 403] on span "4" at bounding box center [377, 409] width 5 height 12
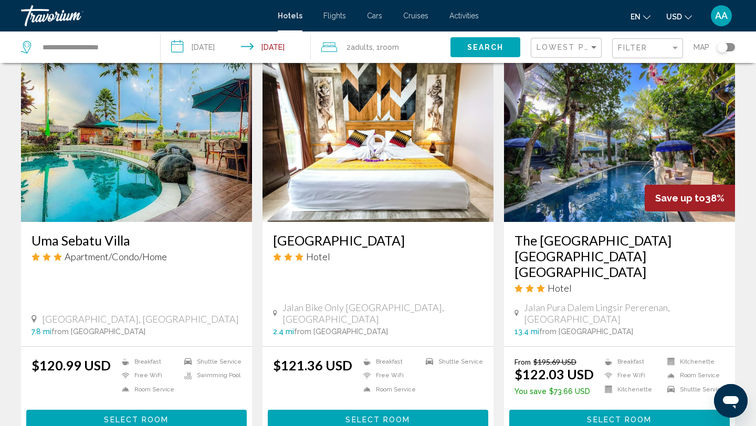
scroll to position [814, 0]
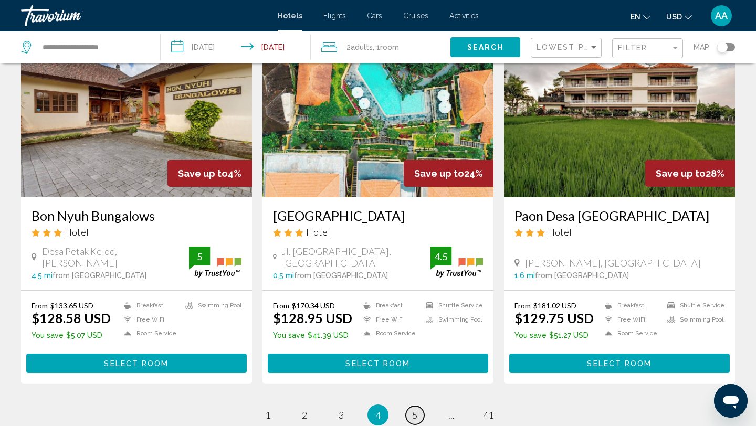
click at [413, 410] on span "5" at bounding box center [414, 416] width 5 height 12
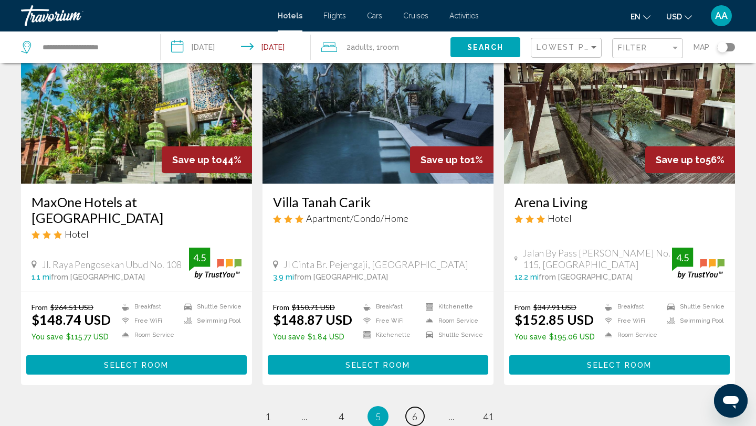
scroll to position [1241, 0]
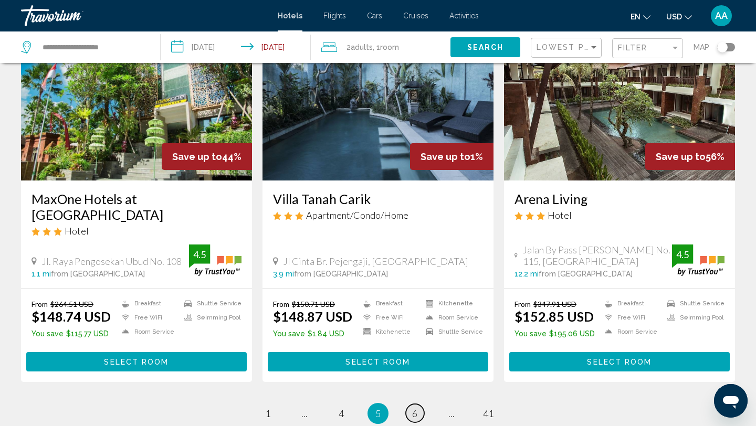
click at [413, 408] on span "6" at bounding box center [414, 414] width 5 height 12
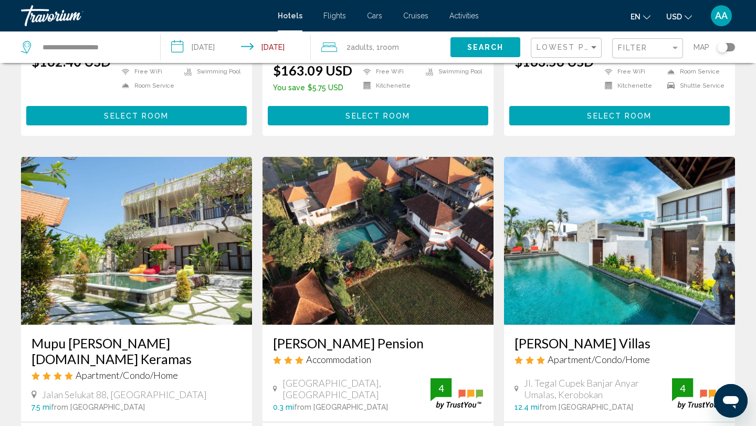
scroll to position [1153, 0]
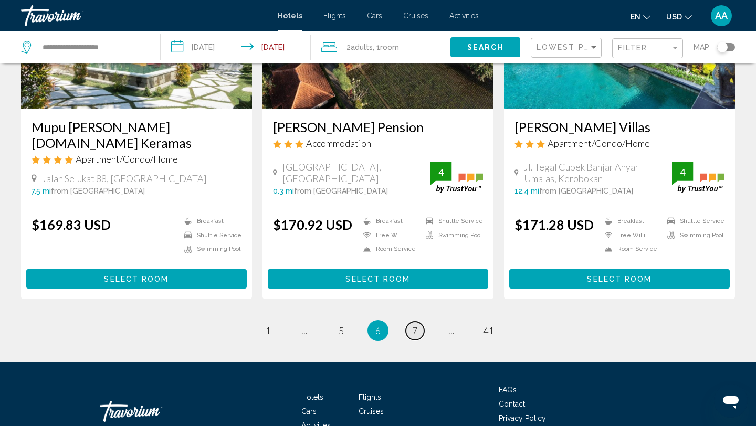
click at [416, 325] on span "7" at bounding box center [414, 331] width 5 height 12
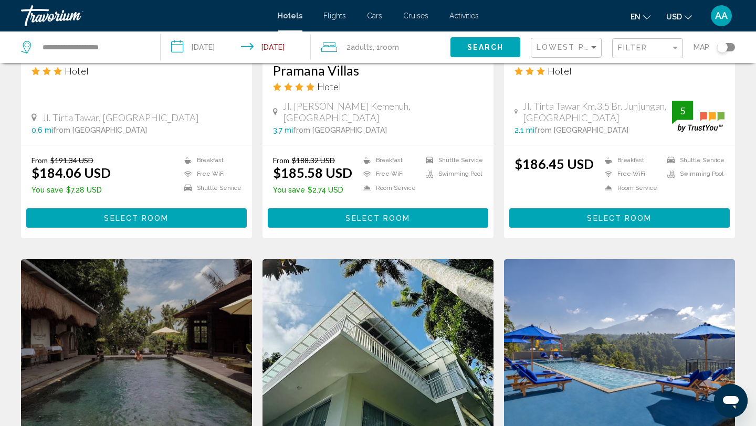
scroll to position [1135, 0]
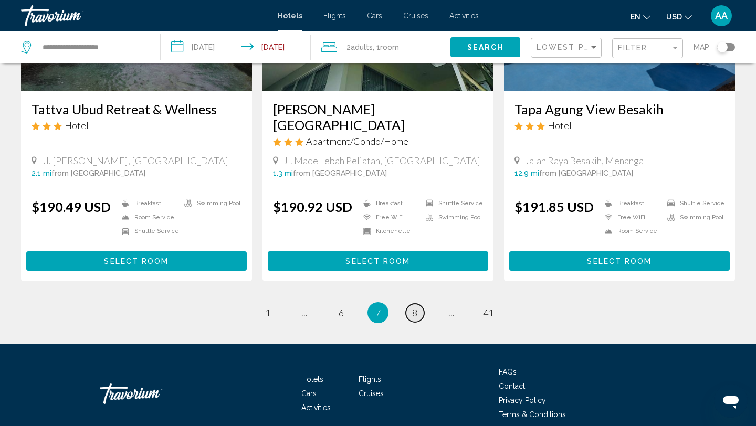
click at [420, 304] on link "page 8" at bounding box center [415, 313] width 18 height 18
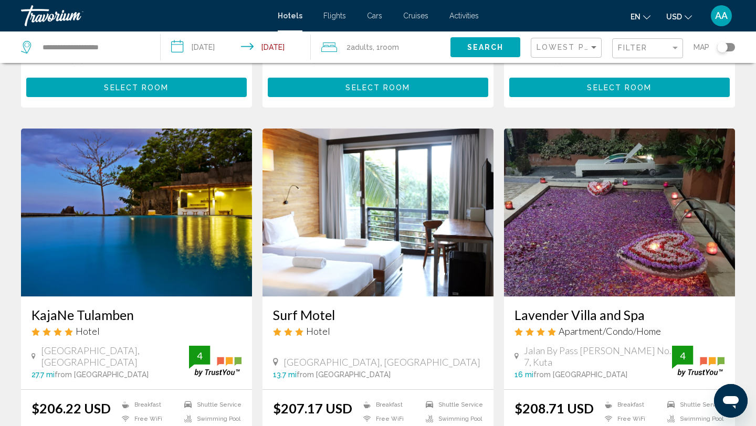
scroll to position [1153, 0]
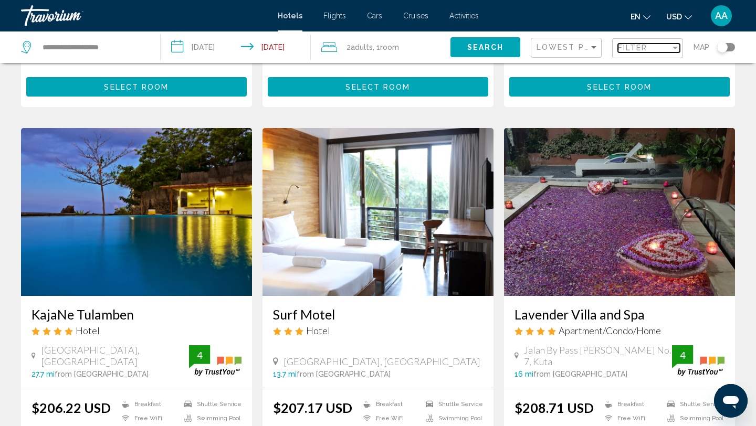
click at [642, 47] on span "Filter" at bounding box center [633, 48] width 30 height 8
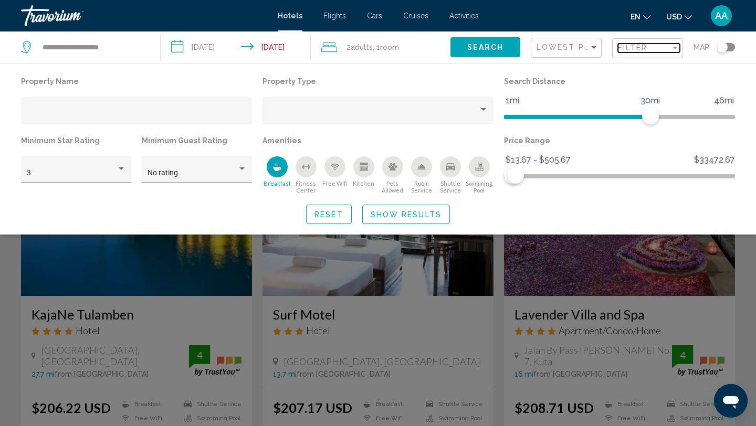
click at [642, 47] on span "Filter" at bounding box center [633, 48] width 30 height 8
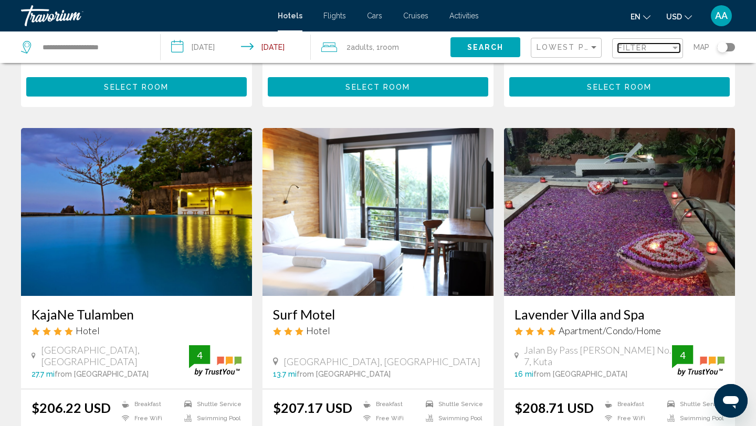
click at [642, 47] on span "Filter" at bounding box center [633, 48] width 30 height 8
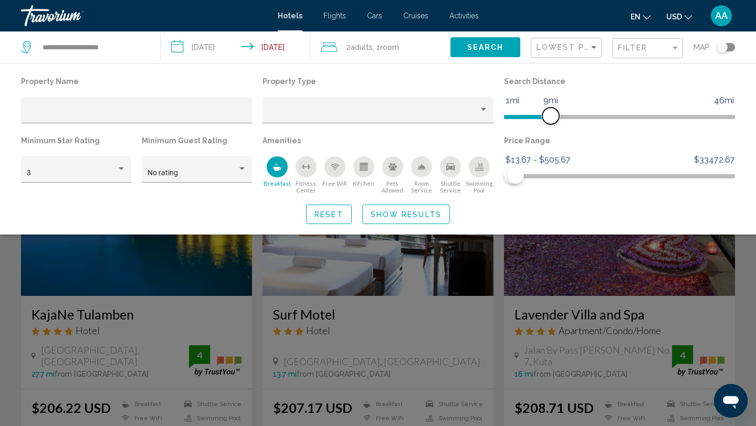
drag, startPoint x: 652, startPoint y: 111, endPoint x: 550, endPoint y: 116, distance: 101.5
click at [550, 116] on span "Hotel Filters" at bounding box center [550, 116] width 17 height 17
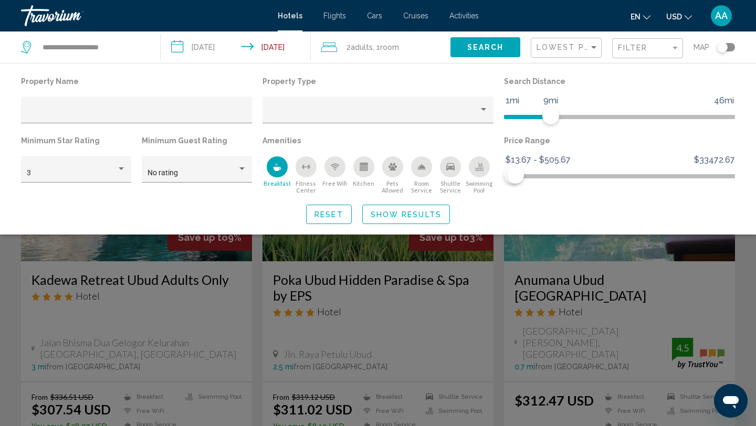
click at [391, 216] on span "Show Results" at bounding box center [406, 215] width 71 height 8
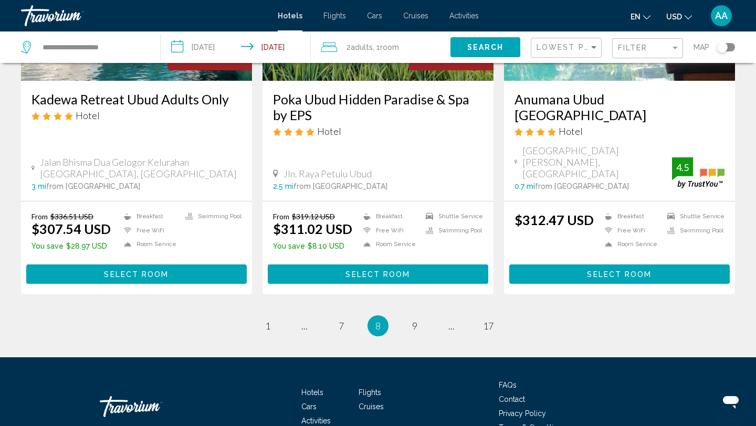
scroll to position [1347, 0]
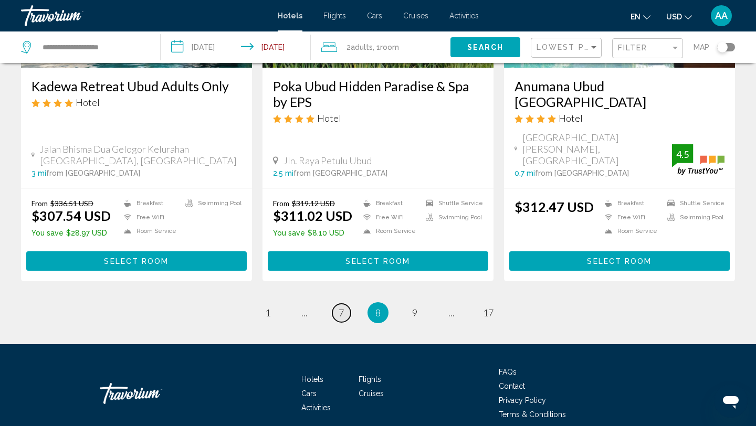
click at [338, 304] on link "page 7" at bounding box center [341, 313] width 18 height 18
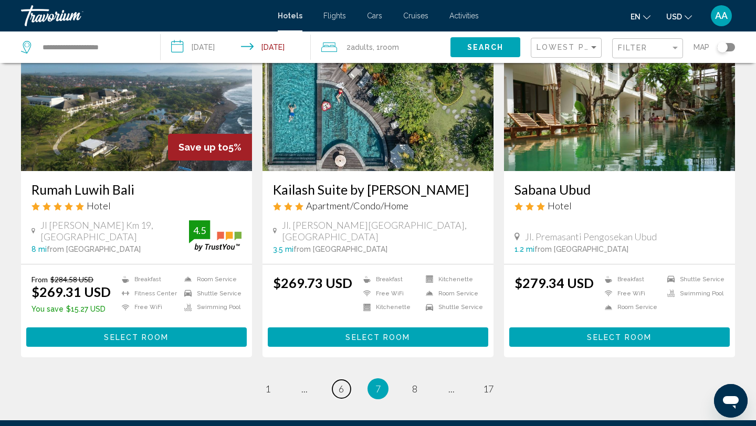
scroll to position [1272, 0]
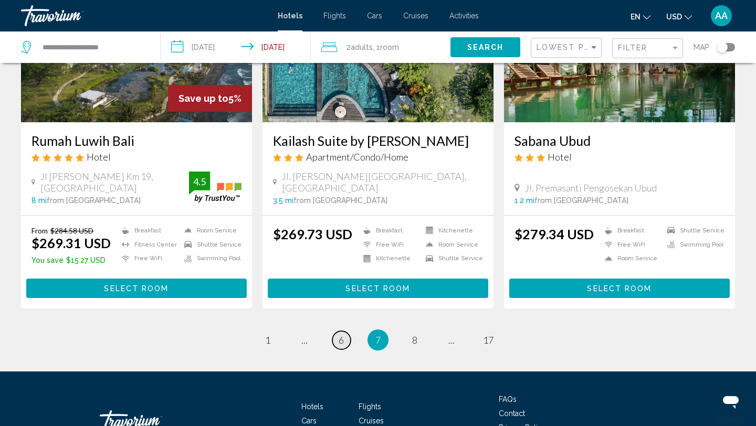
click at [346, 335] on link "page 6" at bounding box center [341, 340] width 18 height 18
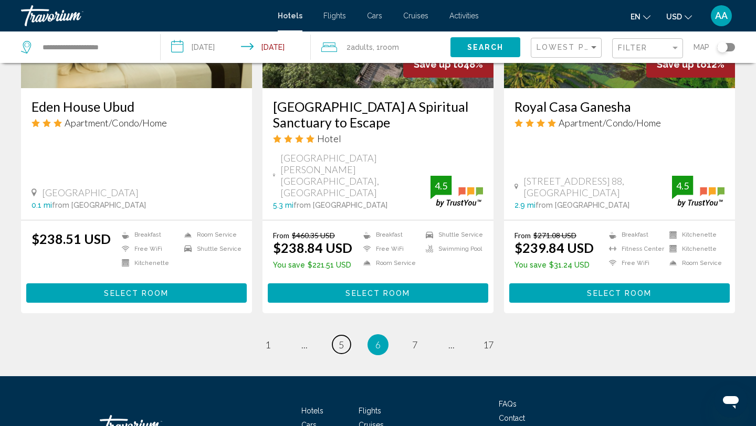
scroll to position [1378, 0]
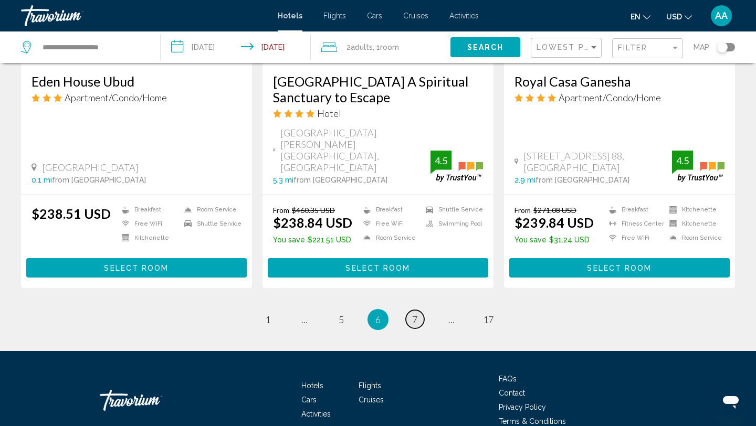
click at [416, 314] on span "7" at bounding box center [414, 320] width 5 height 12
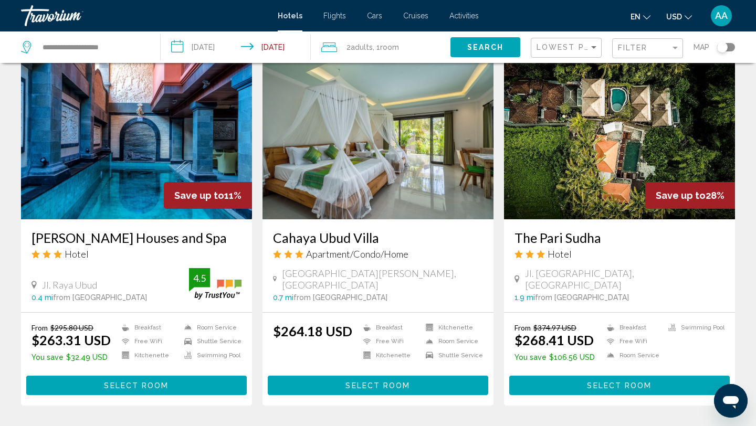
scroll to position [796, 0]
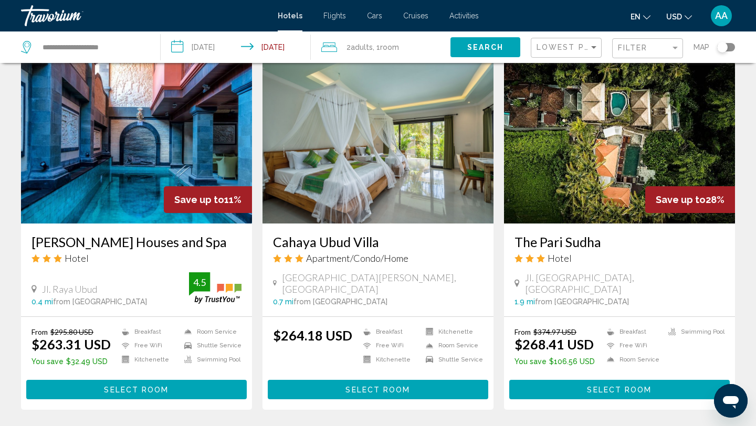
drag, startPoint x: 506, startPoint y: 240, endPoint x: 614, endPoint y: 241, distance: 108.2
click at [614, 241] on div "The Pari Sudha Hotel Jl. Raya Petulu, Ubud 1.9 mi from Ubud city center from ho…" at bounding box center [619, 270] width 231 height 93
copy h3 "The Pari Sudha"
click at [661, 267] on div "The Pari Sudha Hotel" at bounding box center [620, 253] width 210 height 38
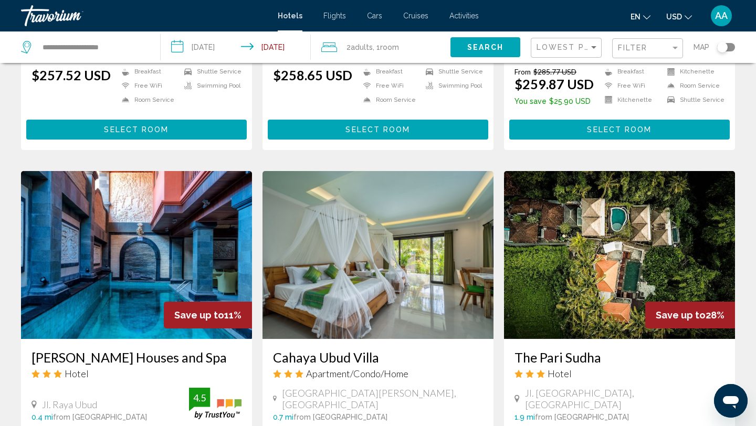
scroll to position [1345, 0]
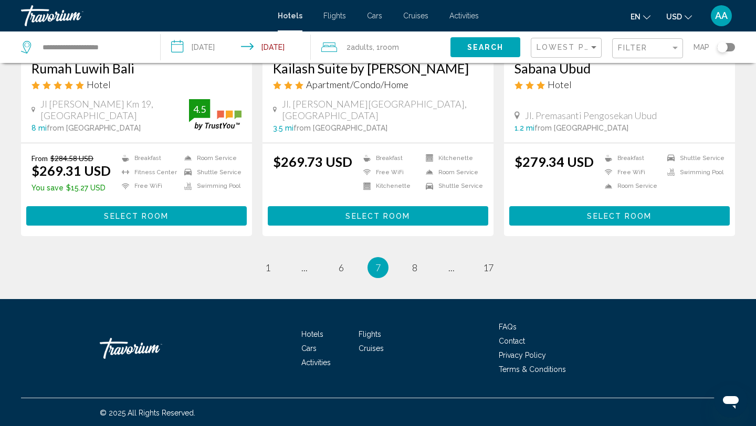
click at [341, 257] on li "page 6" at bounding box center [341, 267] width 21 height 21
click at [343, 276] on li "page 6" at bounding box center [341, 267] width 21 height 21
click at [341, 267] on span "6" at bounding box center [341, 268] width 5 height 12
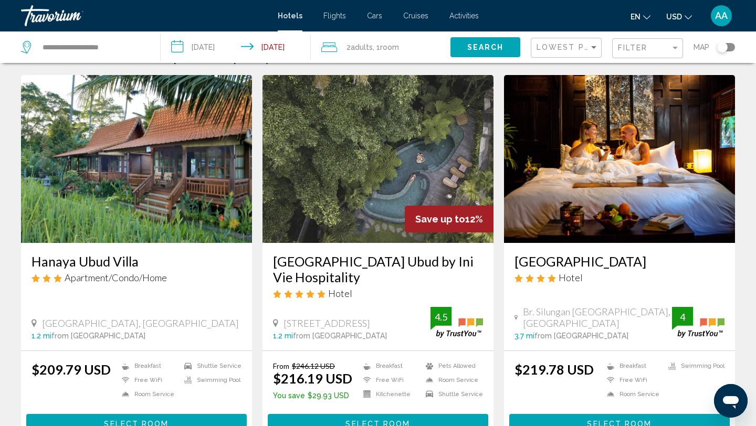
scroll to position [25, 0]
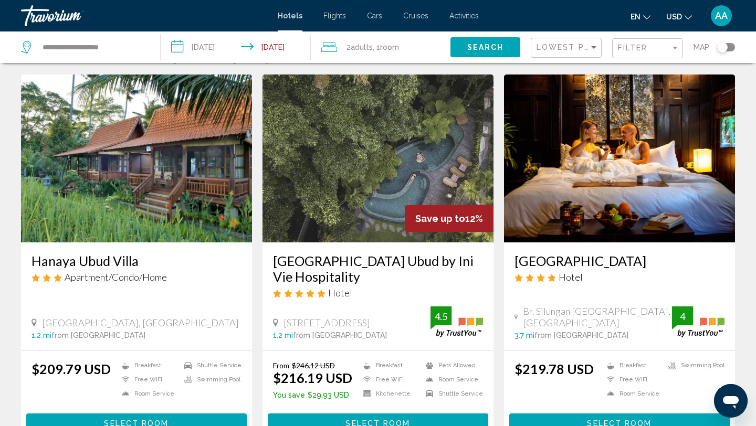
drag, startPoint x: 22, startPoint y: 262, endPoint x: 160, endPoint y: 257, distance: 138.2
click at [160, 257] on div "Hanaya Ubud Villa Apartment/Condo/Home Jalan Suweta, Ubud 1.2 mi from Ubud city…" at bounding box center [136, 297] width 231 height 108
copy h3 "Hanaya Ubud Villa"
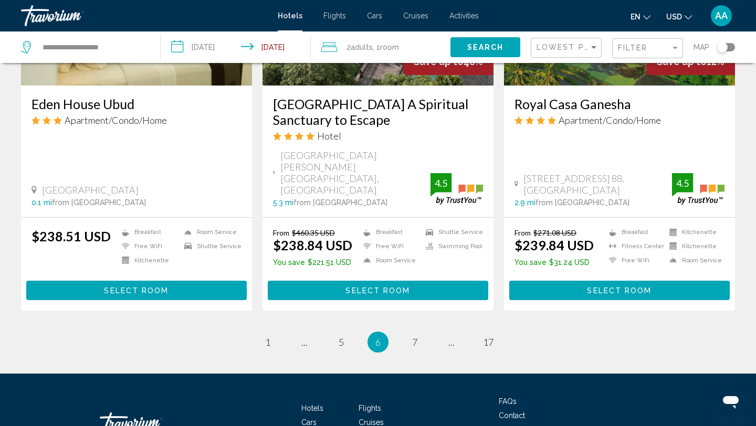
scroll to position [1378, 0]
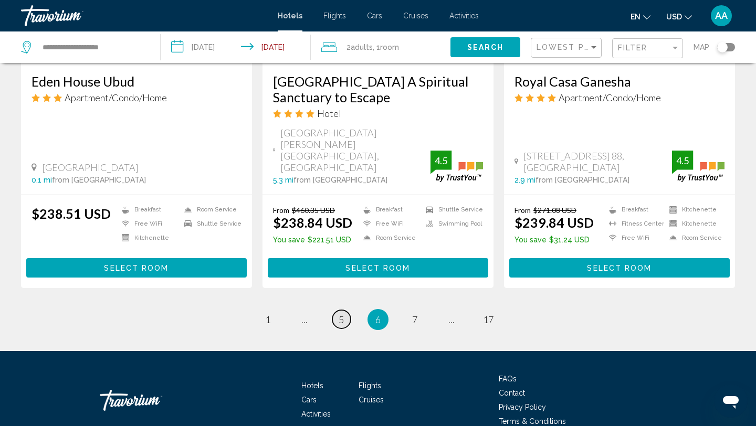
click at [339, 314] on span "5" at bounding box center [341, 320] width 5 height 12
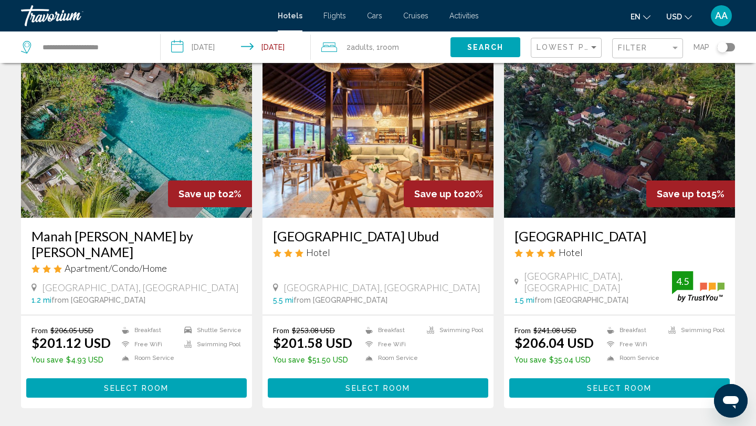
scroll to position [1348, 0]
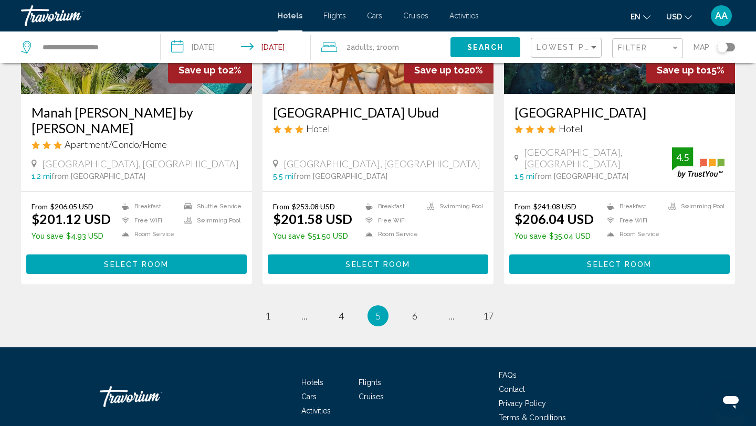
click at [341, 310] on span "4" at bounding box center [341, 316] width 5 height 12
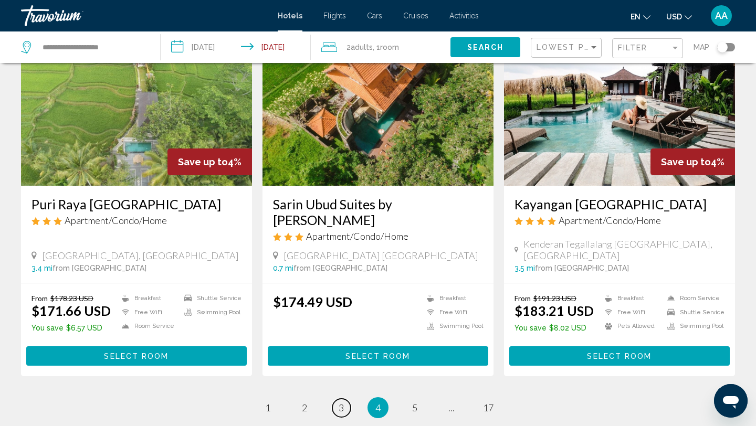
scroll to position [1271, 0]
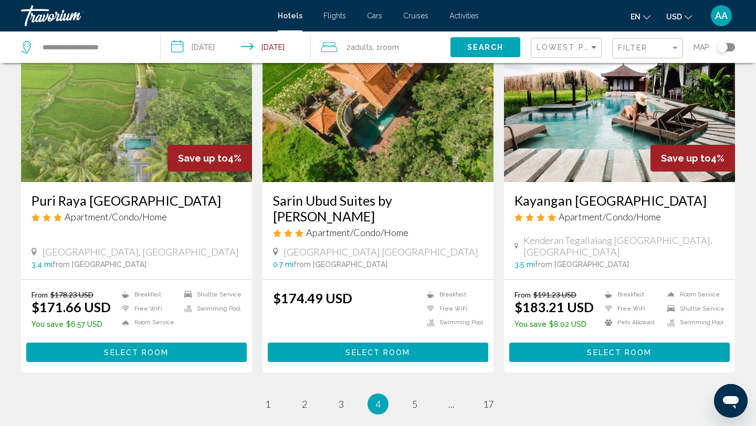
click at [327, 394] on ul "4 / 17 page 1 page 2 page 3 You're on page 4 page 5 page ... page 17" at bounding box center [378, 404] width 714 height 21
click at [341, 399] on span "3" at bounding box center [341, 405] width 5 height 12
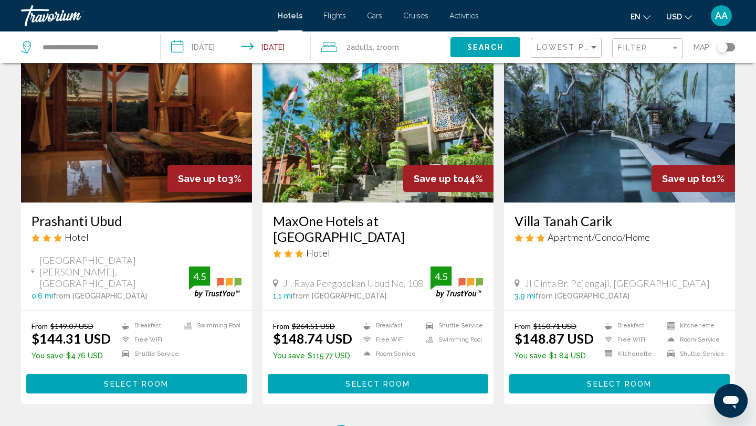
scroll to position [1213, 0]
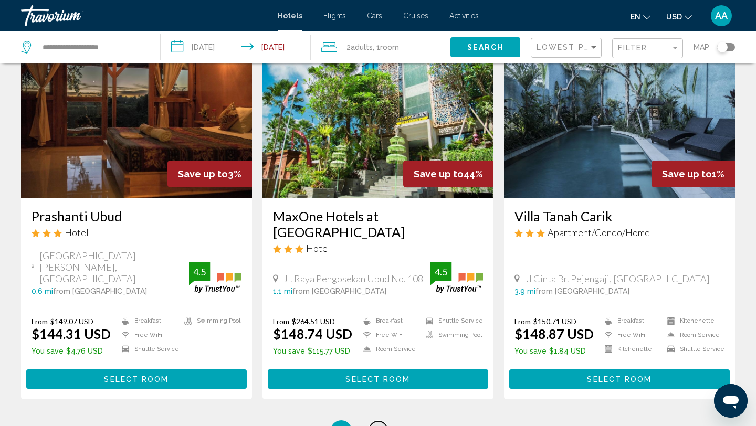
click at [378, 425] on span "4" at bounding box center [377, 431] width 5 height 12
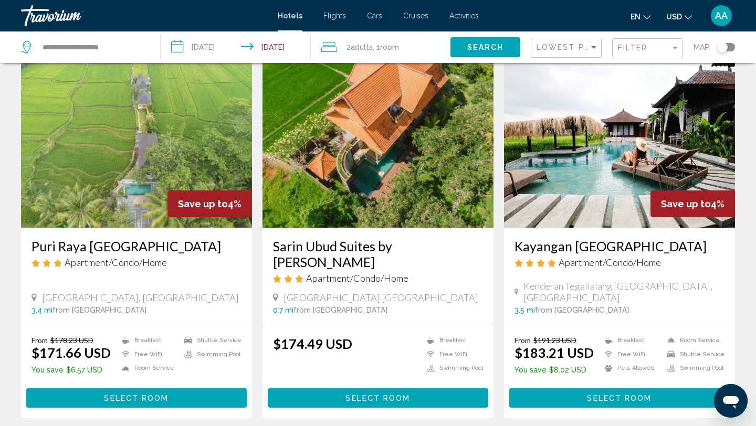
scroll to position [1223, 0]
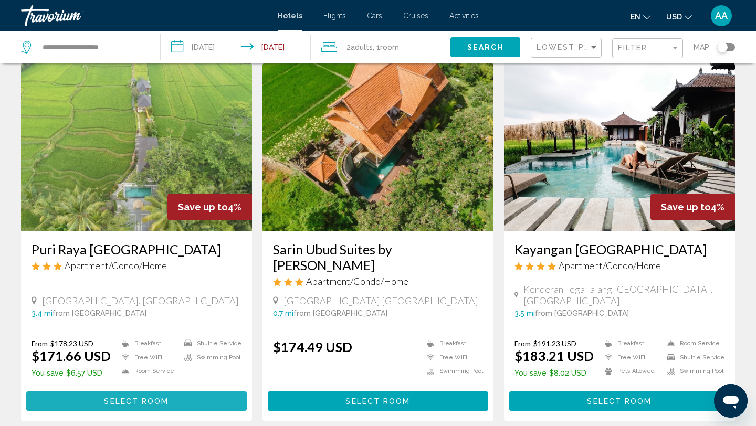
click at [184, 392] on button "Select Room" at bounding box center [136, 401] width 221 height 19
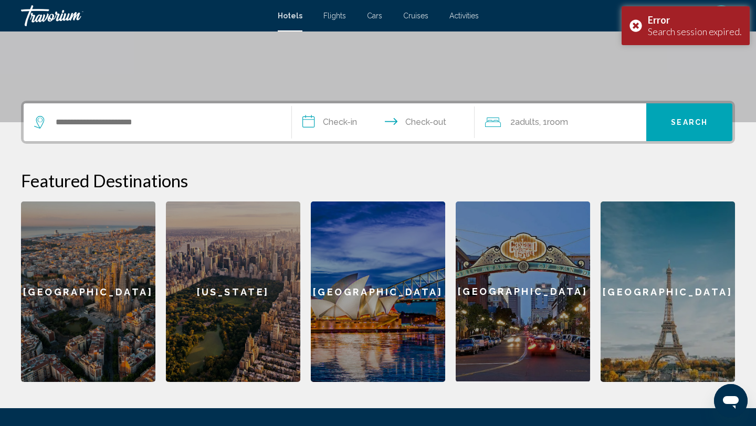
click at [152, 134] on div "Search widget" at bounding box center [157, 122] width 247 height 38
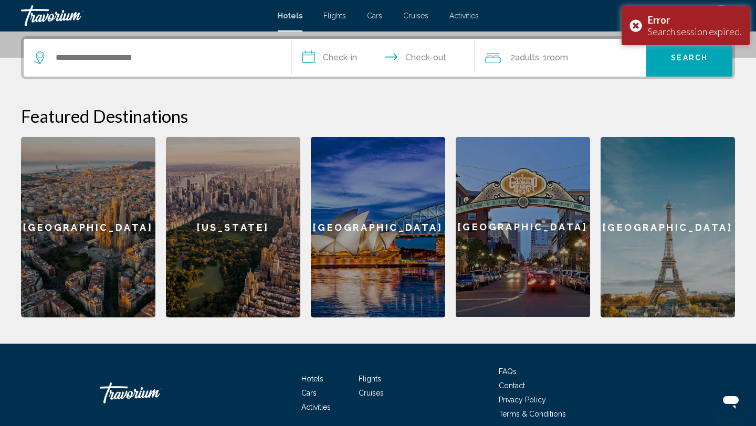
scroll to position [259, 0]
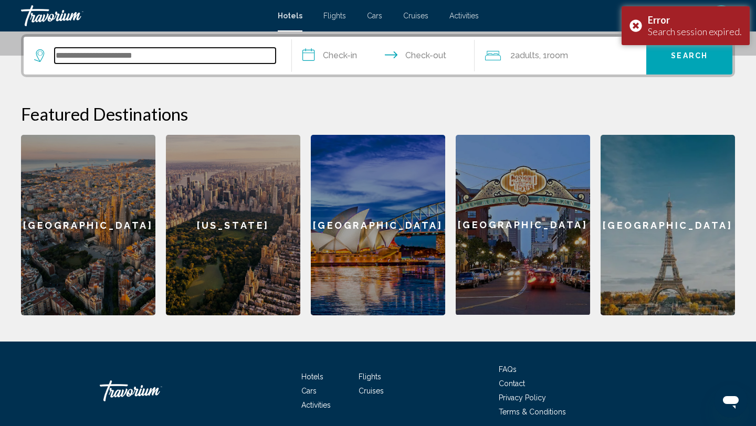
click at [125, 63] on input "Search widget" at bounding box center [165, 56] width 221 height 16
click at [121, 59] on input "Search widget" at bounding box center [165, 56] width 221 height 16
type input "***"
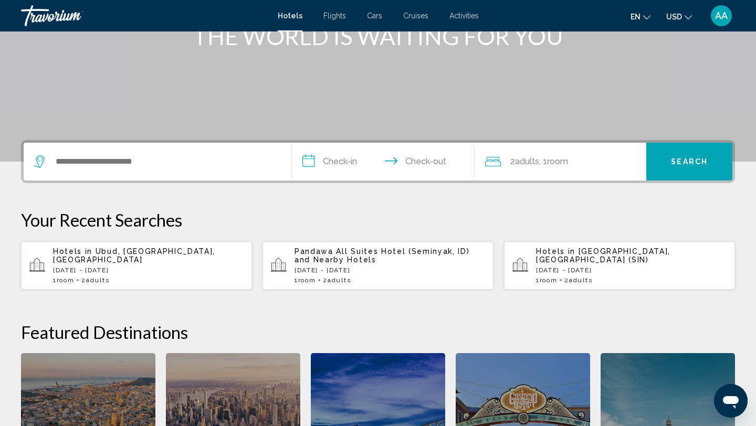
scroll to position [161, 0]
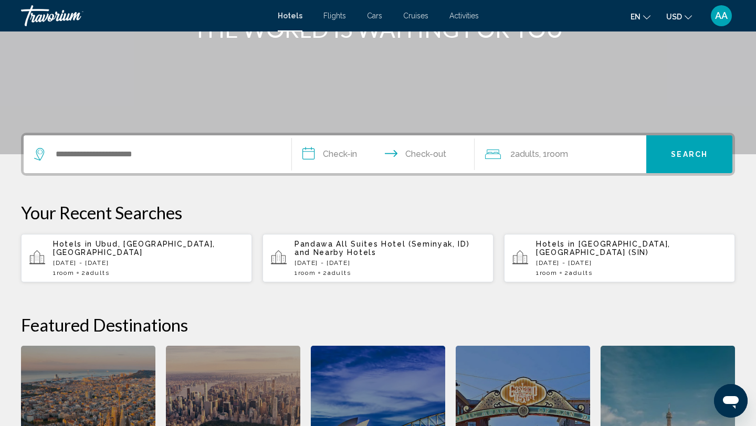
click at [128, 252] on span "Ubud, [GEOGRAPHIC_DATA], [GEOGRAPHIC_DATA]" at bounding box center [134, 248] width 162 height 17
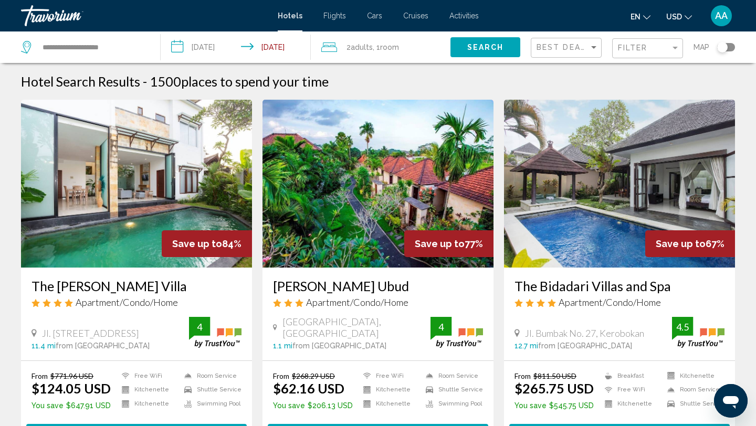
click at [723, 20] on span "AA" at bounding box center [721, 16] width 13 height 11
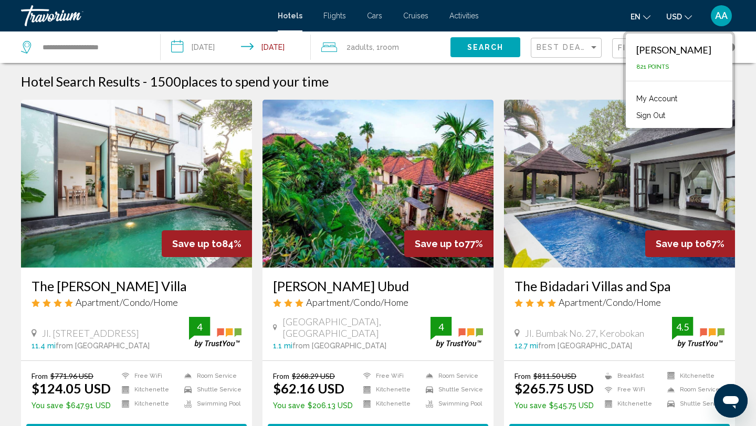
click at [723, 20] on span "AA" at bounding box center [721, 16] width 13 height 11
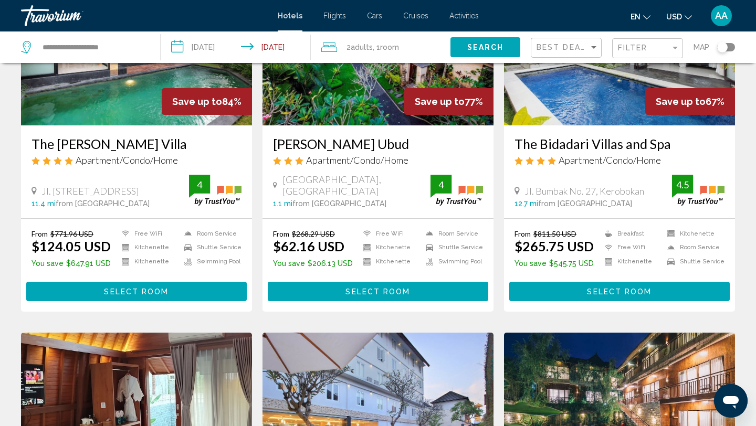
scroll to position [154, 0]
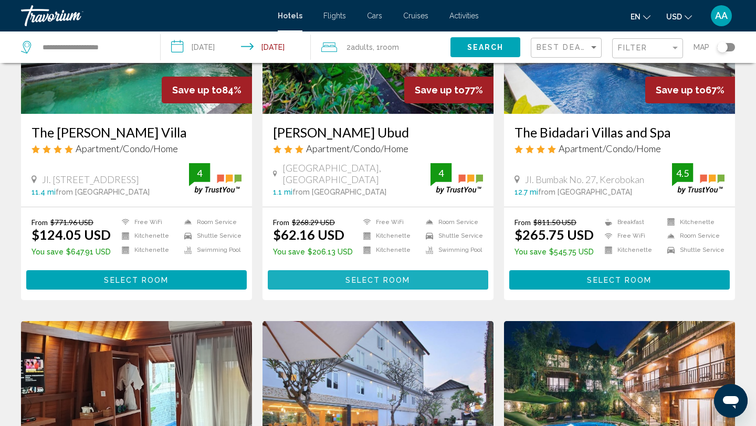
click at [317, 280] on button "Select Room" at bounding box center [378, 279] width 221 height 19
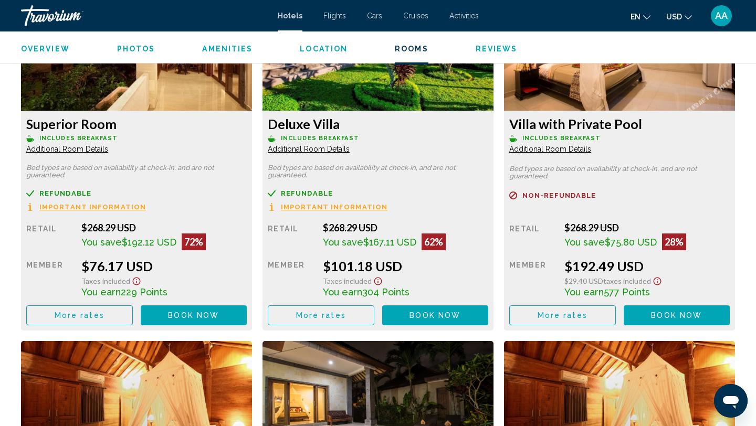
scroll to position [1879, 0]
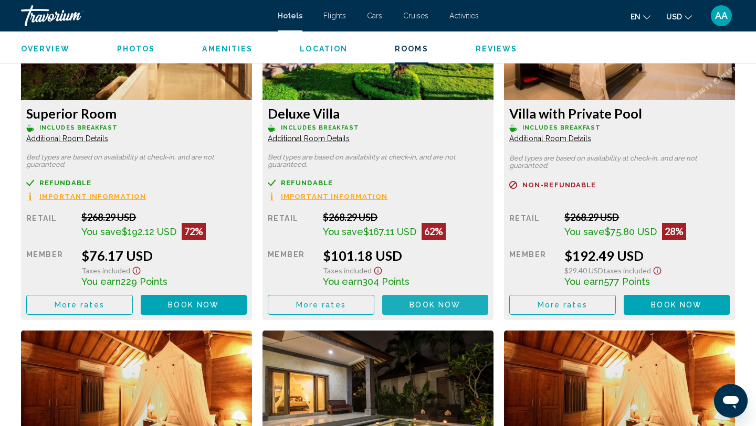
click at [420, 301] on span "Book now" at bounding box center [435, 305] width 51 height 8
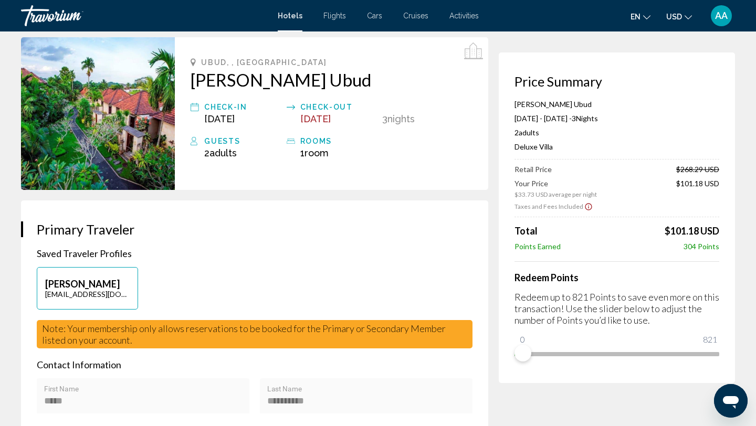
scroll to position [45, 0]
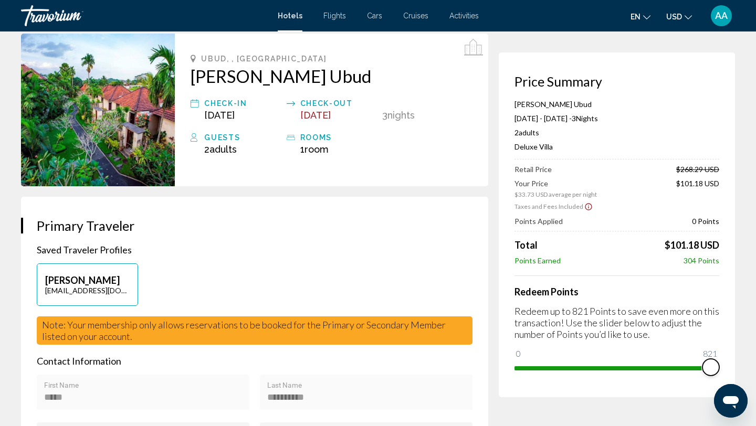
drag, startPoint x: 528, startPoint y: 352, endPoint x: 756, endPoint y: 347, distance: 228.0
drag, startPoint x: 706, startPoint y: 363, endPoint x: 664, endPoint y: 362, distance: 42.0
click at [664, 362] on span "Main content" at bounding box center [665, 367] width 17 height 17
drag, startPoint x: 668, startPoint y: 360, endPoint x: 617, endPoint y: 360, distance: 50.9
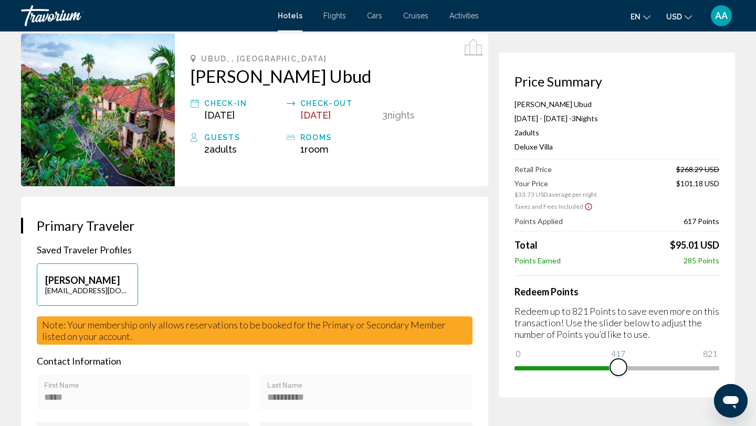
click at [618, 360] on span "Main content" at bounding box center [618, 367] width 17 height 17
drag, startPoint x: 622, startPoint y: 364, endPoint x: 555, endPoint y: 362, distance: 66.7
click at [555, 362] on span "Main content" at bounding box center [555, 367] width 17 height 17
drag, startPoint x: 555, startPoint y: 367, endPoint x: 752, endPoint y: 366, distance: 196.9
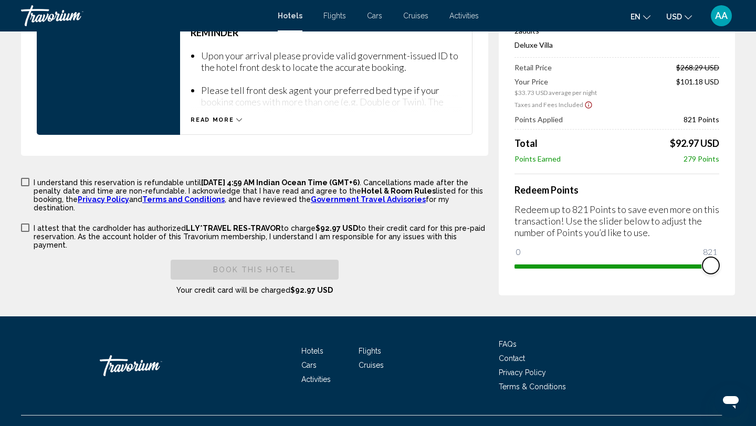
scroll to position [1531, 0]
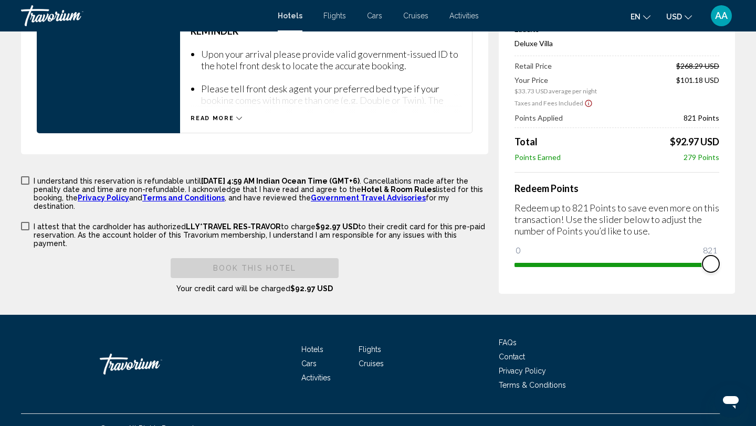
click at [705, 256] on span "Main content" at bounding box center [711, 264] width 17 height 17
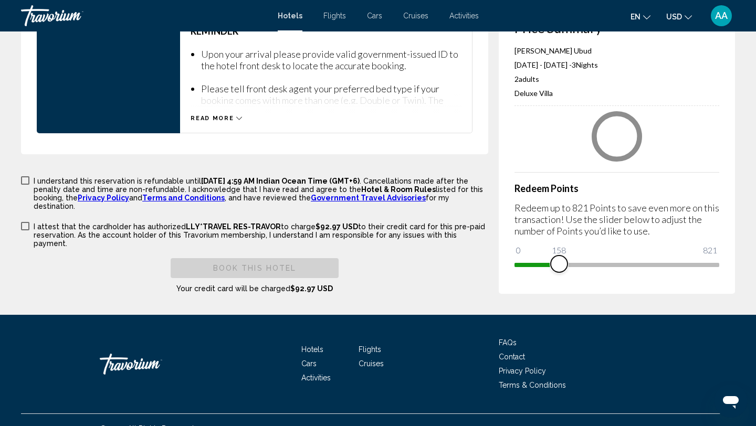
drag, startPoint x: 705, startPoint y: 250, endPoint x: 556, endPoint y: 244, distance: 149.8
click at [556, 256] on span "Main content" at bounding box center [559, 264] width 17 height 17
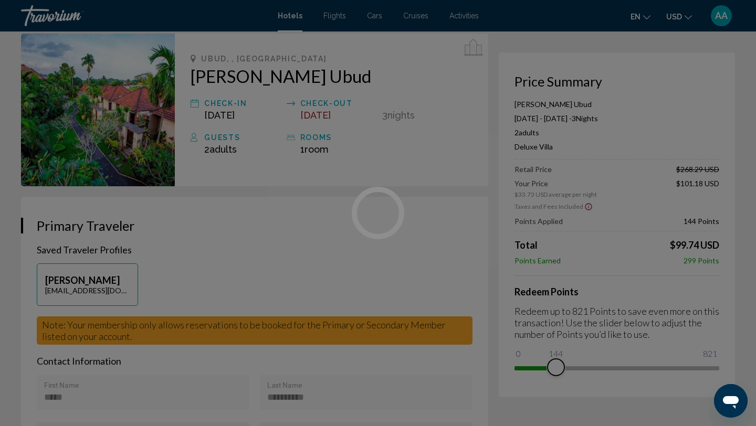
scroll to position [0, 0]
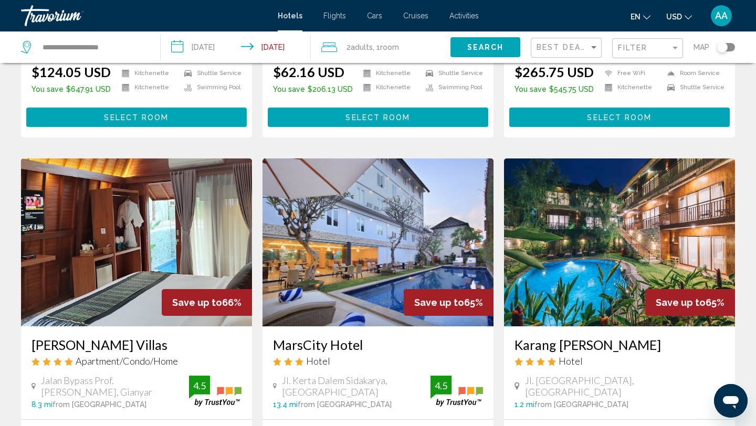
scroll to position [318, 0]
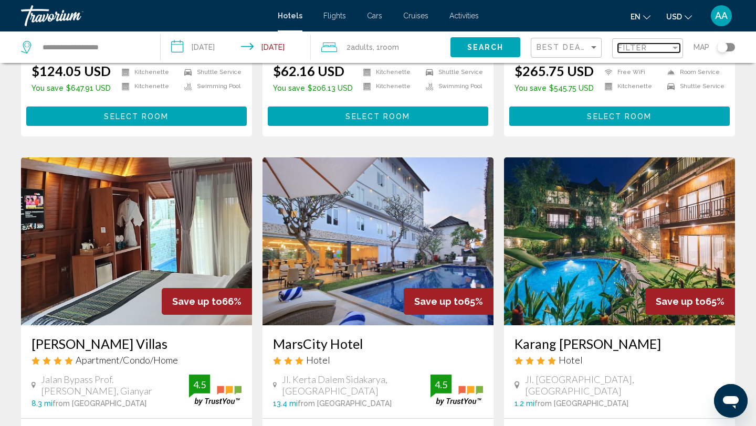
click at [633, 49] on span "Filter" at bounding box center [633, 48] width 30 height 8
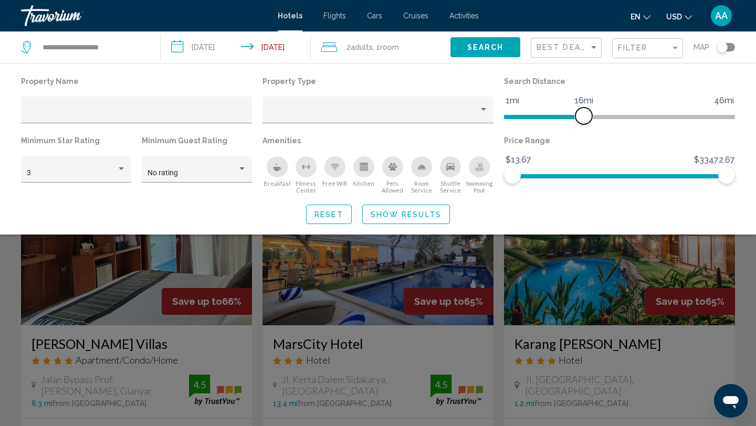
drag, startPoint x: 646, startPoint y: 118, endPoint x: 578, endPoint y: 117, distance: 68.3
click at [578, 117] on span "Hotel Filters" at bounding box center [584, 116] width 17 height 17
drag, startPoint x: 719, startPoint y: 175, endPoint x: 564, endPoint y: 176, distance: 154.9
click at [564, 176] on span "Hotel Filters" at bounding box center [564, 175] width 17 height 17
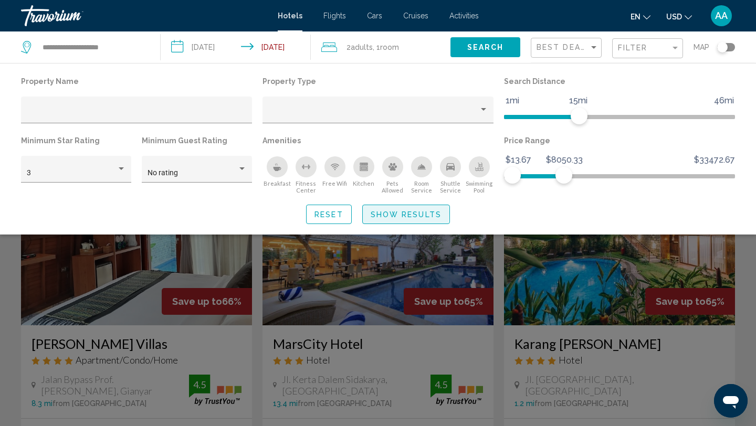
click at [385, 213] on span "Show Results" at bounding box center [406, 215] width 71 height 8
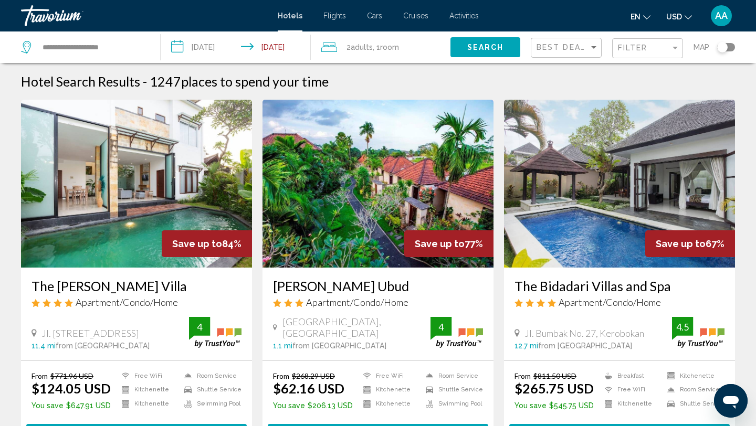
click at [628, 54] on div "Filter" at bounding box center [649, 48] width 62 height 19
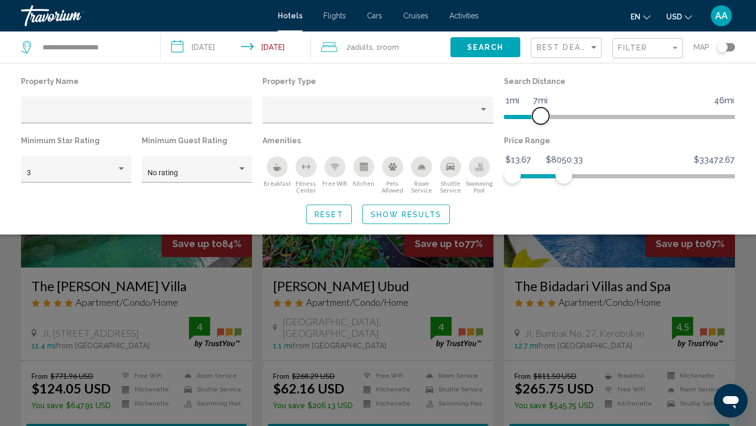
drag, startPoint x: 573, startPoint y: 115, endPoint x: 538, endPoint y: 114, distance: 34.7
click at [538, 114] on span "Hotel Filters" at bounding box center [540, 116] width 17 height 17
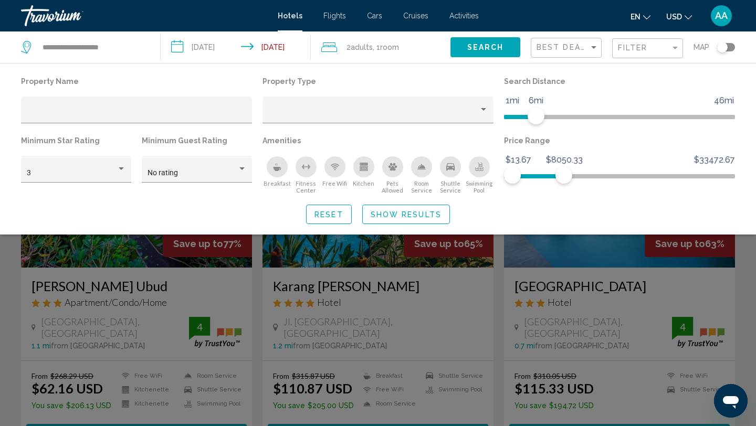
click at [401, 218] on span "Show Results" at bounding box center [406, 215] width 71 height 8
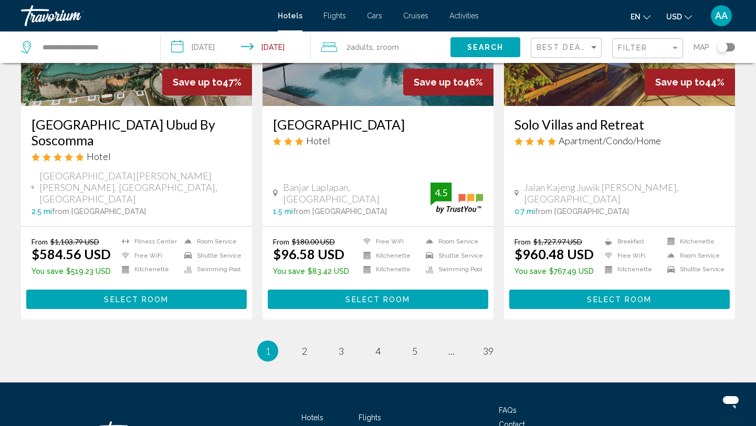
scroll to position [1318, 0]
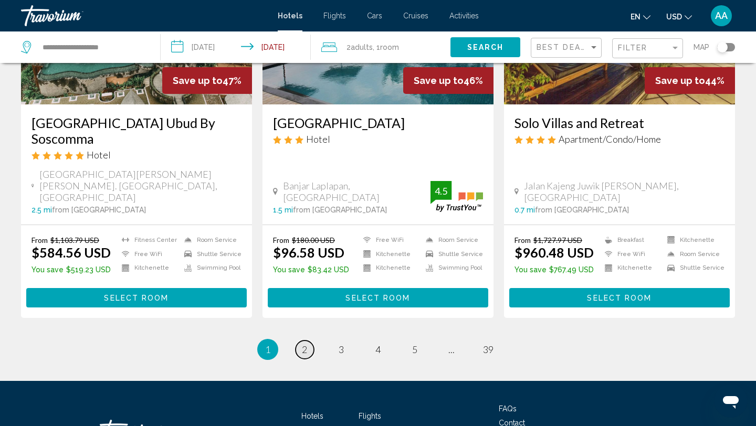
click at [309, 341] on link "page 2" at bounding box center [305, 350] width 18 height 18
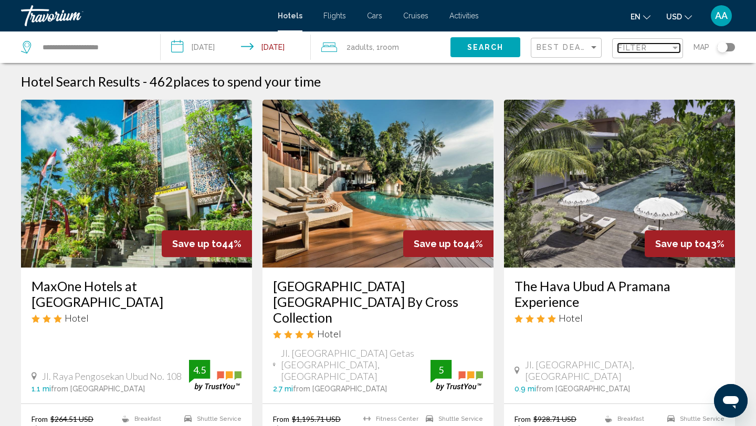
click at [646, 49] on span "Filter" at bounding box center [633, 48] width 30 height 8
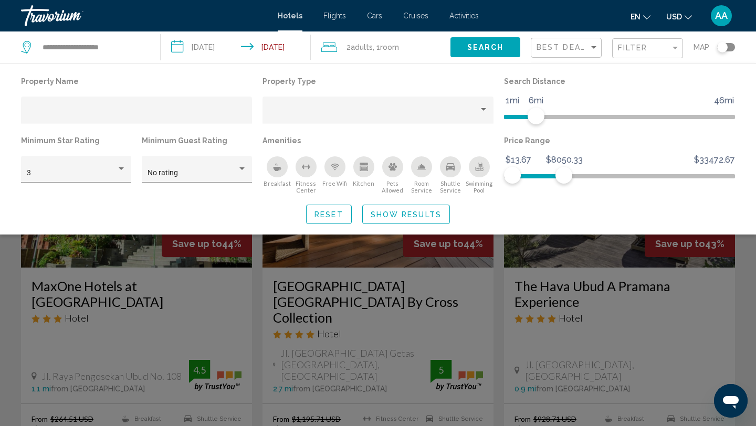
click at [615, 46] on mat-form-field "Filter" at bounding box center [647, 48] width 71 height 20
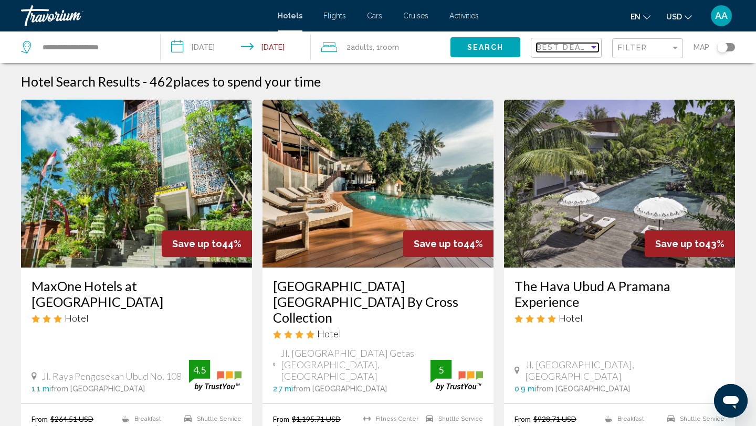
click at [549, 48] on span "Best Deals" at bounding box center [564, 47] width 55 height 8
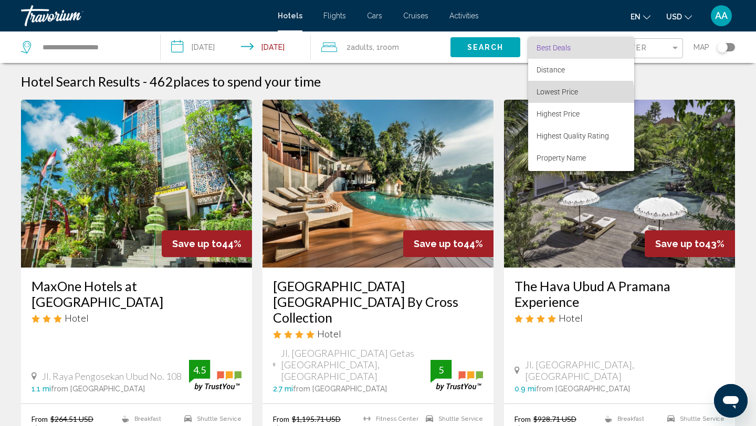
click at [553, 101] on span "Lowest Price" at bounding box center [581, 92] width 89 height 22
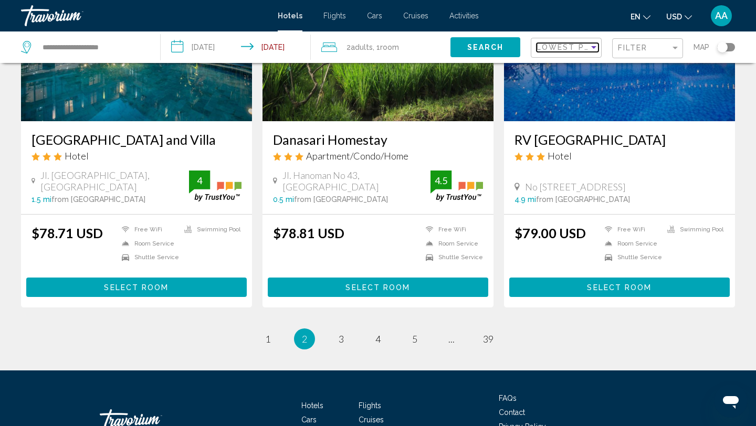
scroll to position [1332, 0]
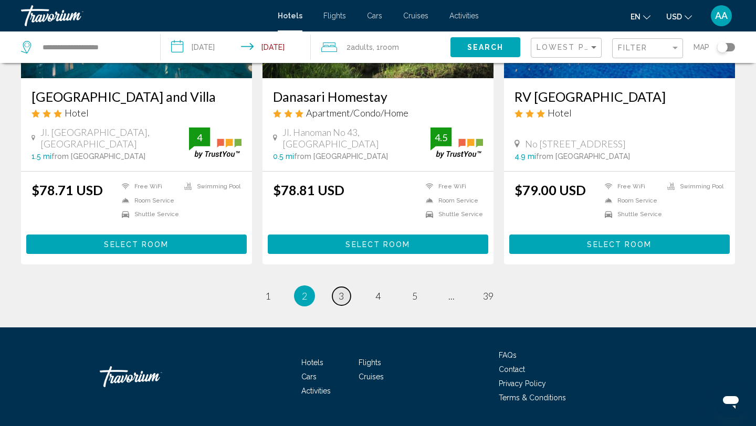
click at [340, 290] on span "3" at bounding box center [341, 296] width 5 height 12
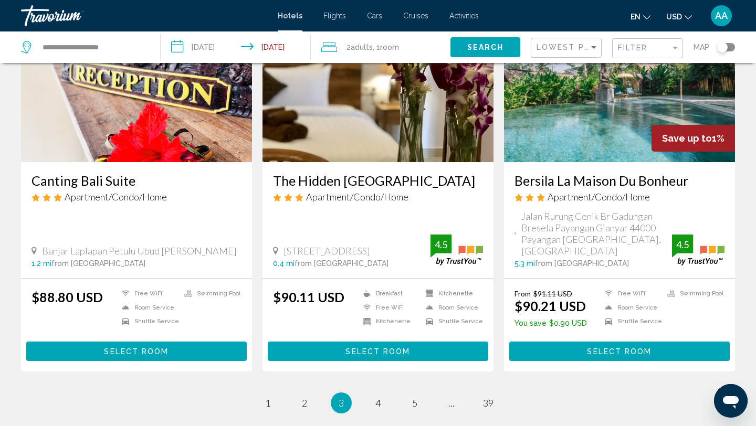
scroll to position [1270, 0]
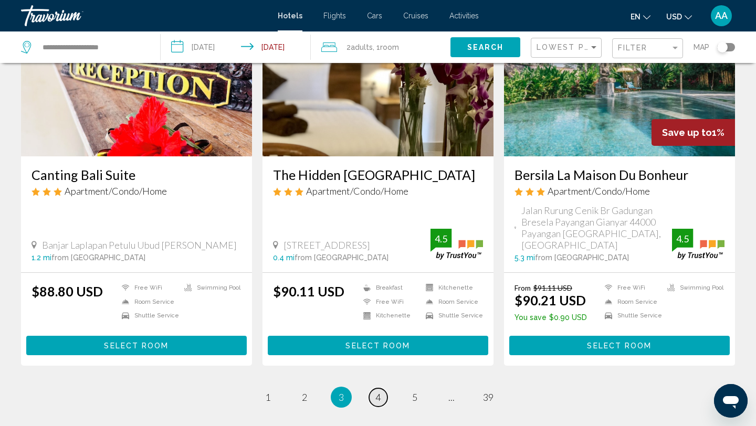
click at [383, 389] on link "page 4" at bounding box center [378, 398] width 18 height 18
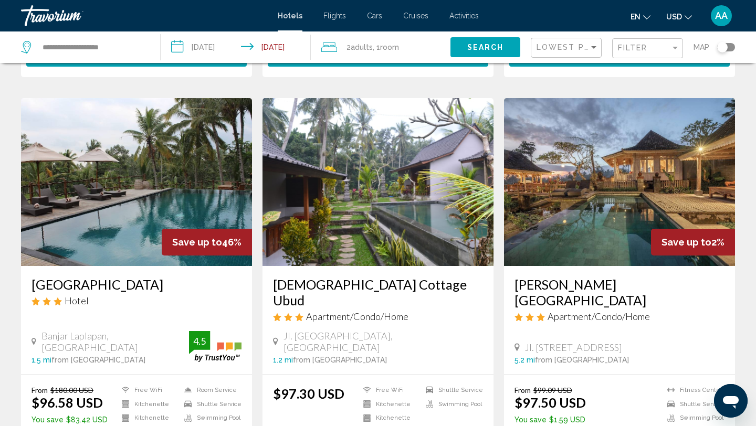
scroll to position [1343, 0]
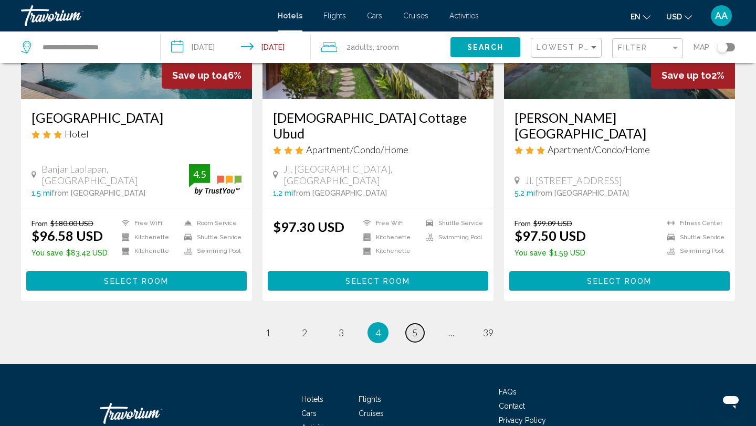
click at [415, 327] on span "5" at bounding box center [414, 333] width 5 height 12
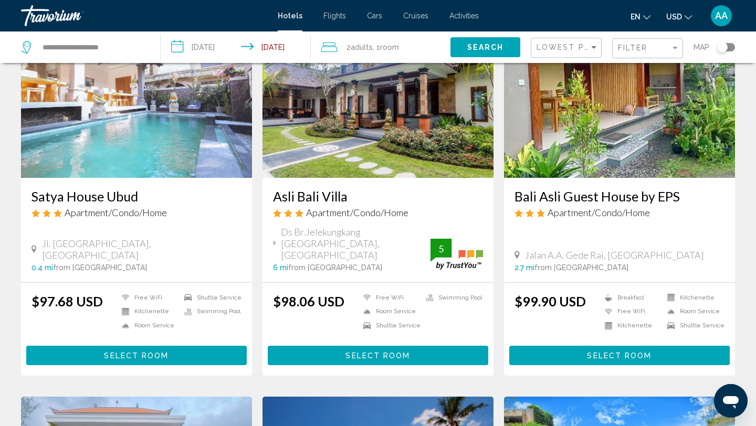
scroll to position [123, 0]
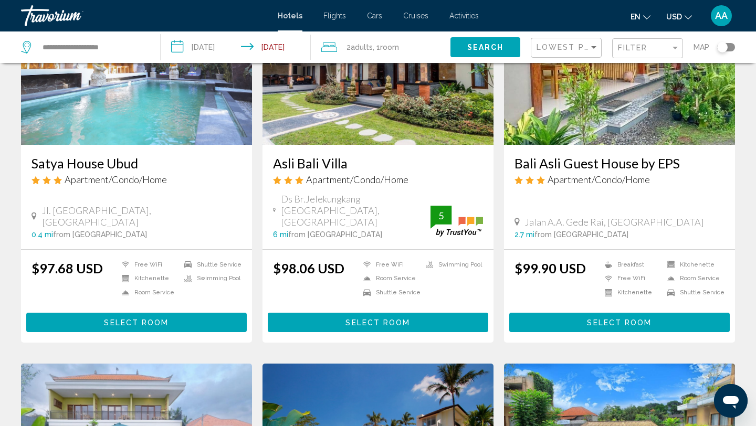
click at [723, 18] on span "AA" at bounding box center [721, 16] width 13 height 11
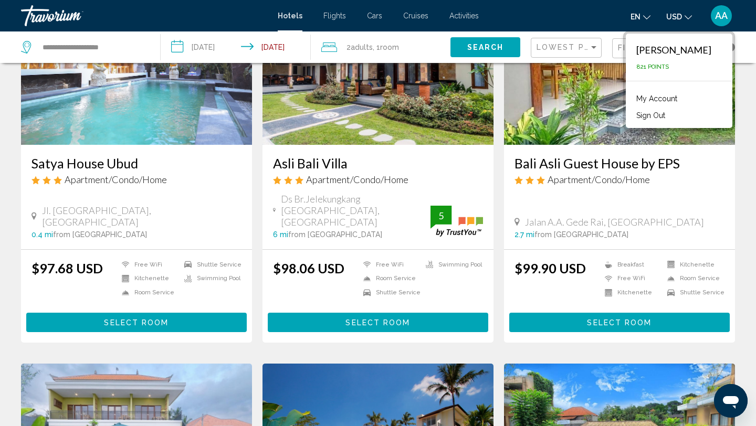
click at [723, 18] on span "AA" at bounding box center [721, 16] width 13 height 11
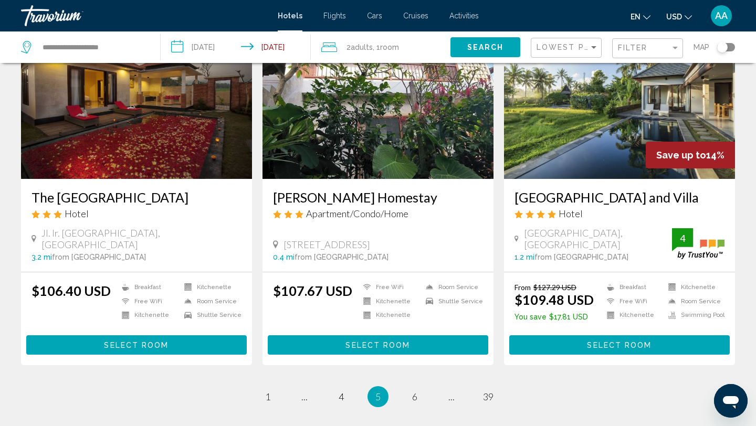
scroll to position [1360, 0]
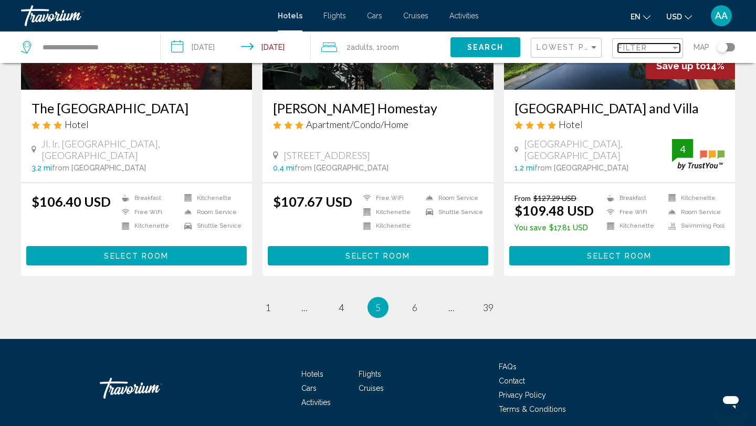
click at [644, 45] on span "Filter" at bounding box center [633, 48] width 30 height 8
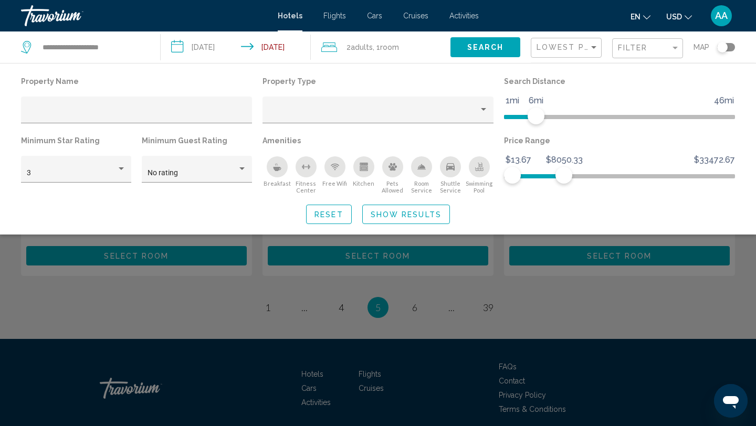
click at [545, 280] on div "Search widget" at bounding box center [378, 292] width 756 height 269
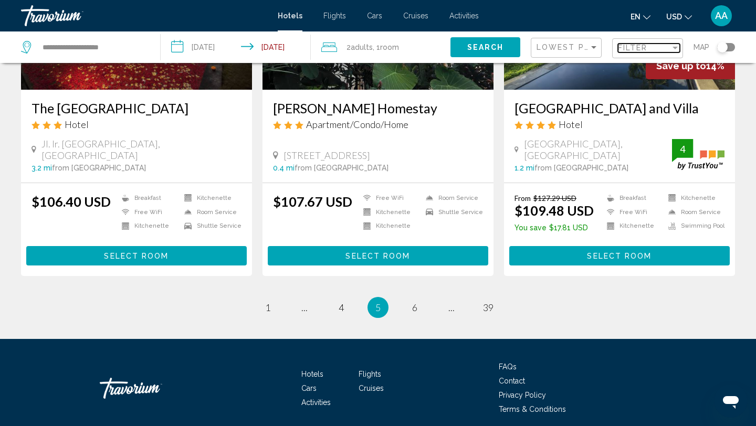
click at [640, 45] on span "Filter" at bounding box center [633, 48] width 30 height 8
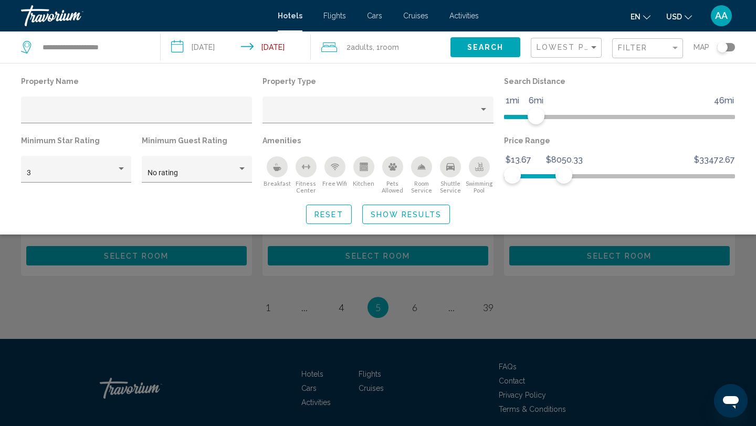
click at [275, 174] on div "Breakfast" at bounding box center [277, 166] width 21 height 21
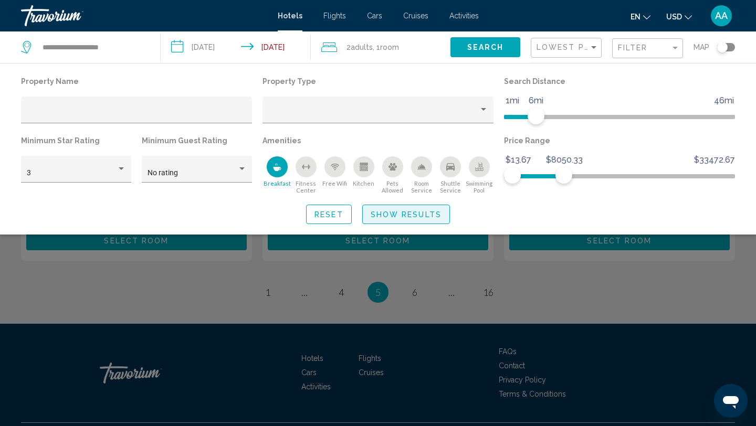
click at [390, 215] on span "Show Results" at bounding box center [406, 215] width 71 height 8
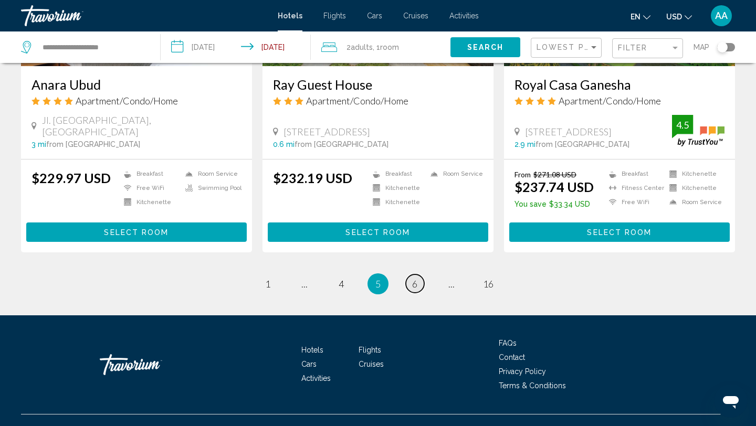
click at [417, 275] on link "page 6" at bounding box center [415, 284] width 18 height 18
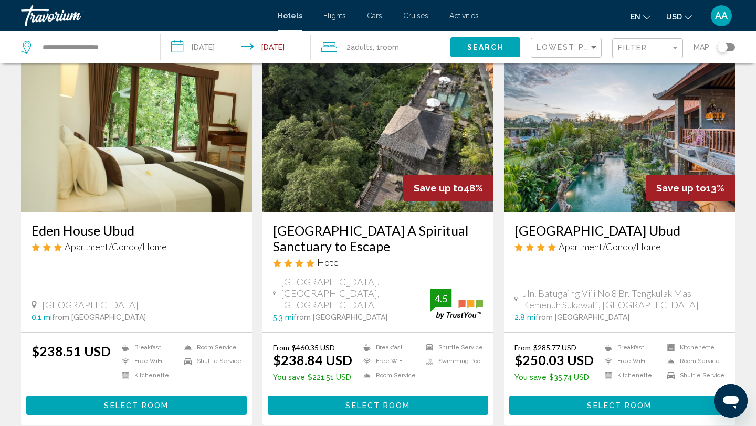
scroll to position [58, 0]
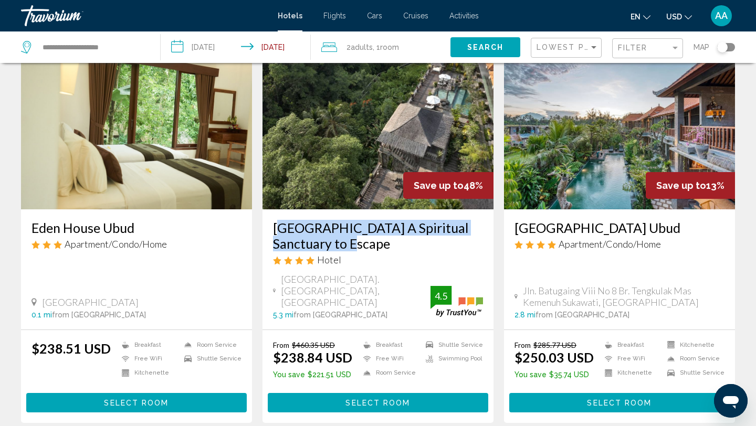
drag, startPoint x: 263, startPoint y: 227, endPoint x: 327, endPoint y: 244, distance: 66.2
click at [327, 244] on div "[GEOGRAPHIC_DATA] A Spiritual Sanctuary to Escape Hotel [GEOGRAPHIC_DATA]. [GEO…" at bounding box center [378, 270] width 231 height 120
copy h3 "[GEOGRAPHIC_DATA] A Spiritual Sanctuary to Escape"
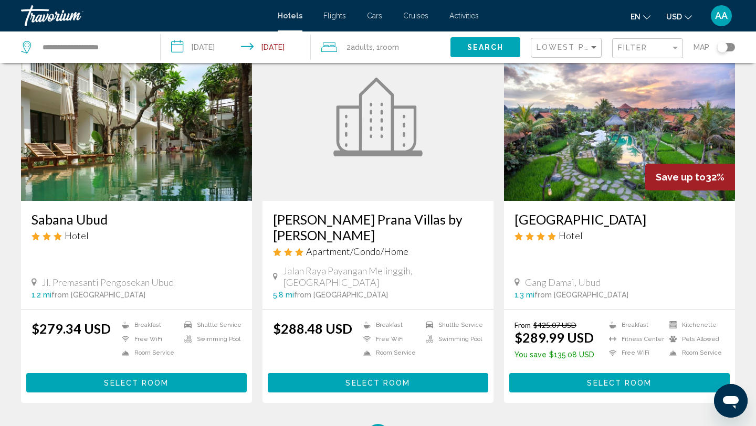
scroll to position [1338, 0]
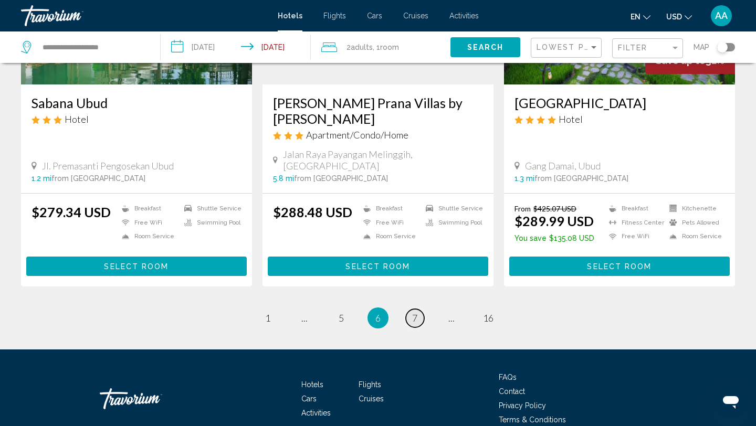
click at [419, 309] on link "page 7" at bounding box center [415, 318] width 18 height 18
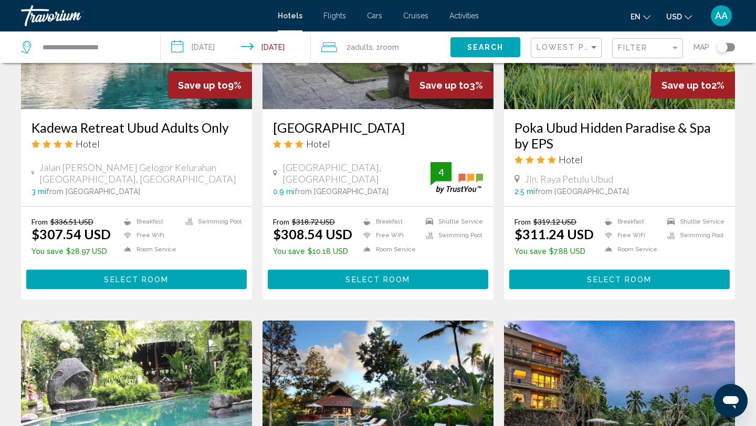
scroll to position [881, 0]
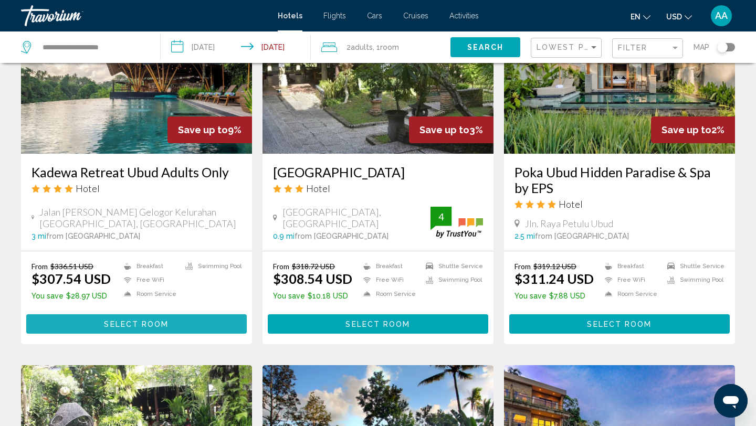
click at [165, 320] on span "Select Room" at bounding box center [136, 324] width 65 height 8
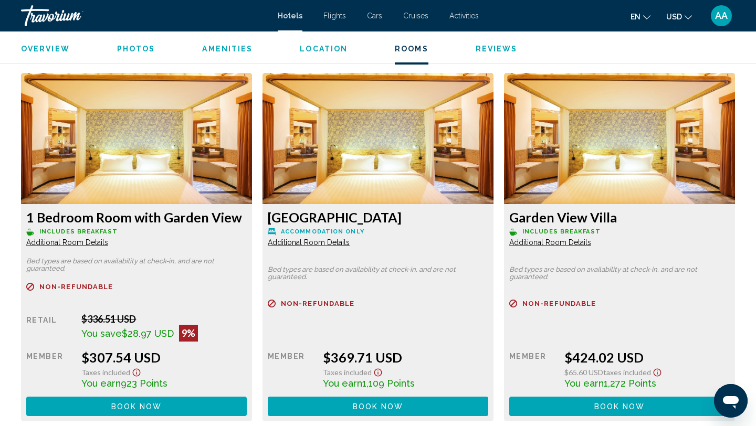
scroll to position [1418, 0]
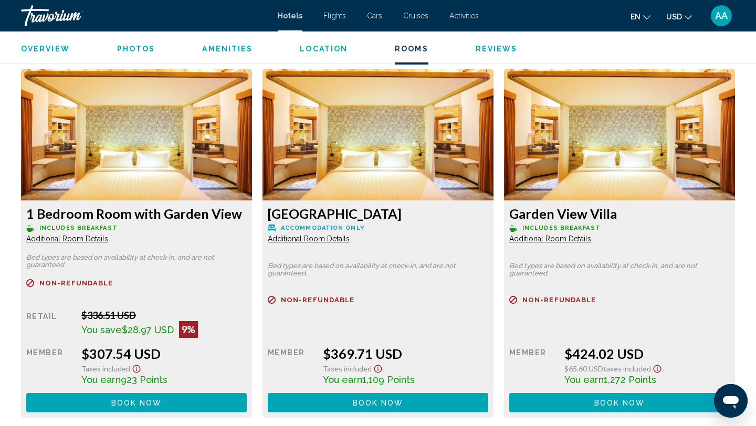
click at [86, 237] on span "Additional Room Details" at bounding box center [67, 239] width 82 height 8
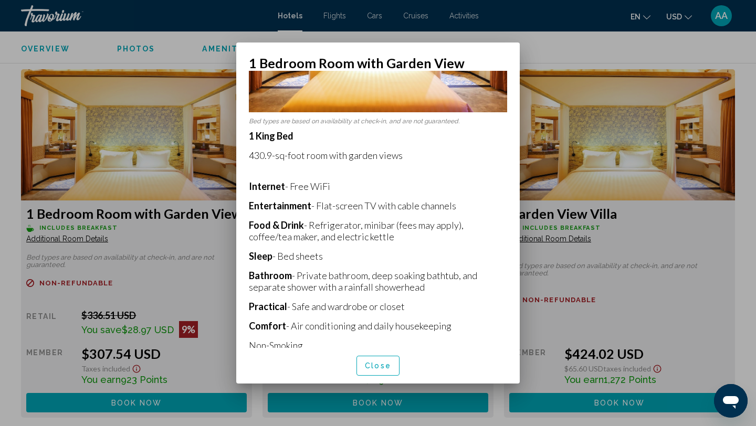
scroll to position [147, 0]
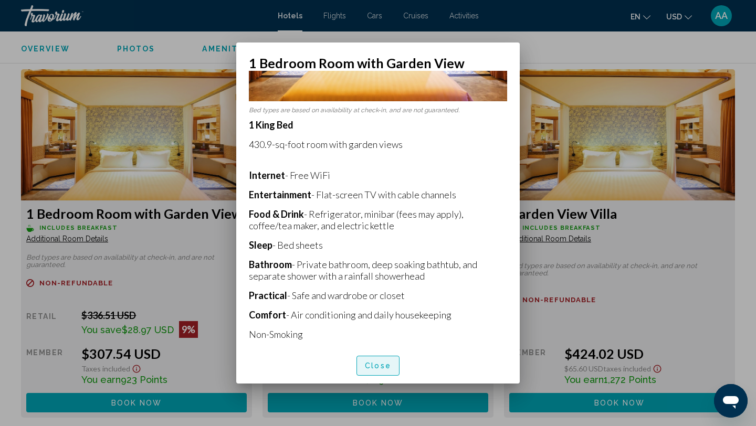
click at [377, 367] on span "Close" at bounding box center [378, 366] width 26 height 8
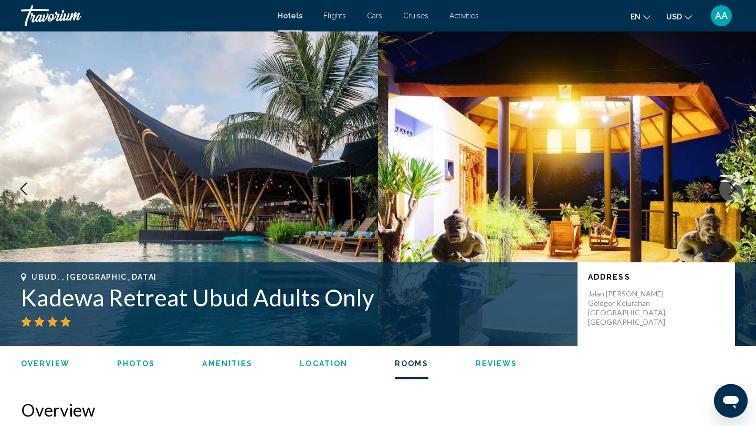
scroll to position [1418, 0]
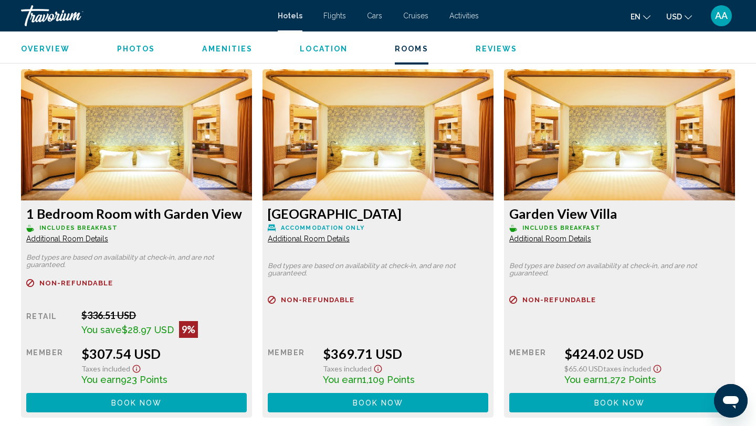
click at [108, 237] on span "Additional Room Details" at bounding box center [67, 239] width 82 height 8
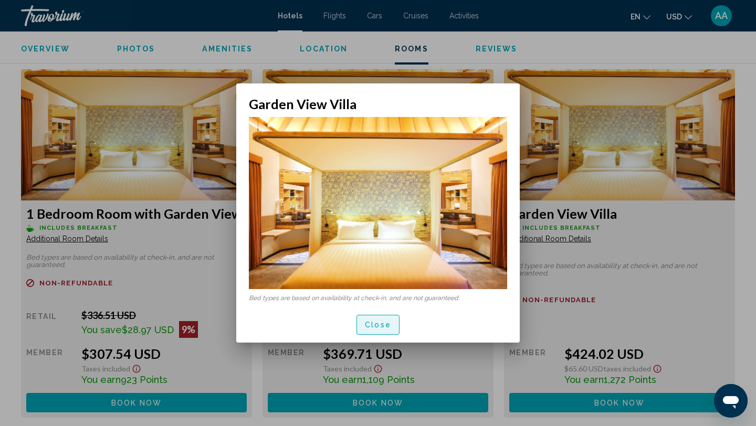
click at [390, 324] on button "Close" at bounding box center [378, 324] width 43 height 19
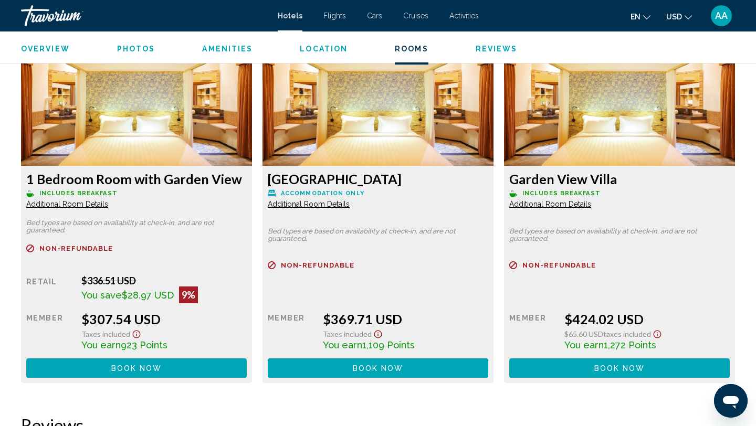
scroll to position [1458, 0]
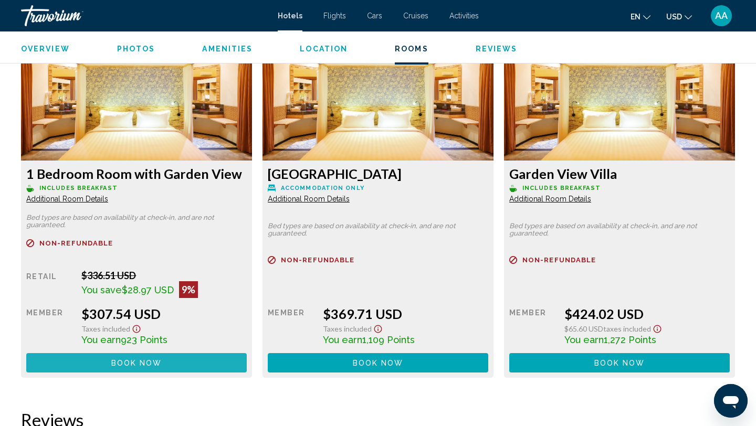
click at [181, 364] on button "Book now No longer available" at bounding box center [136, 362] width 221 height 19
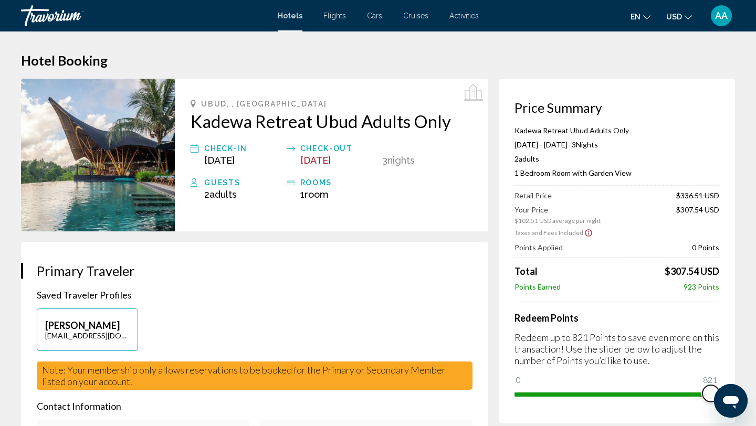
drag, startPoint x: 527, startPoint y: 378, endPoint x: 756, endPoint y: 382, distance: 229.0
click at [756, 382] on html "Skip to main content Hotels Flights Cars Cruises Activities Hotels Flights Cars…" at bounding box center [378, 213] width 756 height 426
drag, startPoint x: 711, startPoint y: 393, endPoint x: 499, endPoint y: 389, distance: 211.7
click at [499, 389] on div "Price Summary Kadewa Retreat Ubud Adults Only [DATE] - [DATE] - 3 Night Nights …" at bounding box center [617, 251] width 236 height 345
drag, startPoint x: 526, startPoint y: 378, endPoint x: 756, endPoint y: 360, distance: 230.2
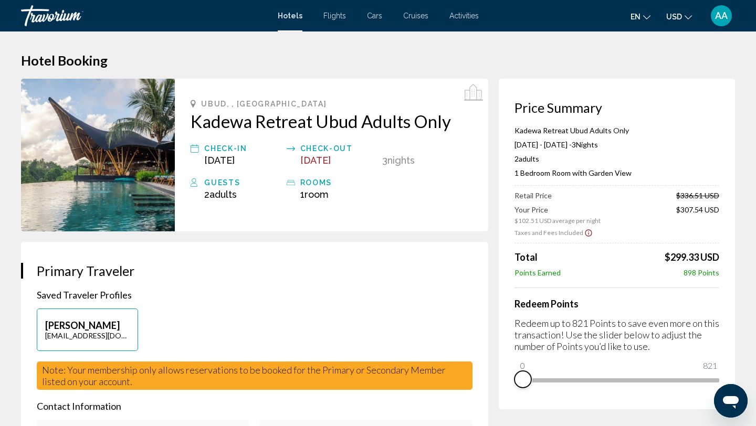
drag, startPoint x: 708, startPoint y: 393, endPoint x: 489, endPoint y: 389, distance: 219.0
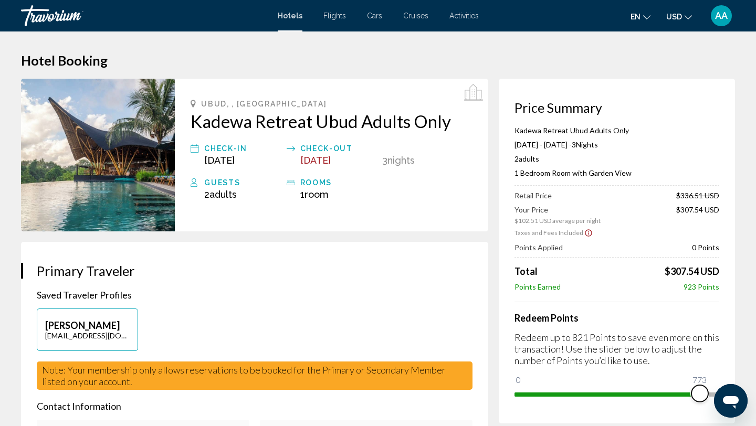
drag, startPoint x: 521, startPoint y: 382, endPoint x: 700, endPoint y: 382, distance: 179.1
click at [700, 393] on ngx-slider "0 821 773" at bounding box center [617, 394] width 205 height 2
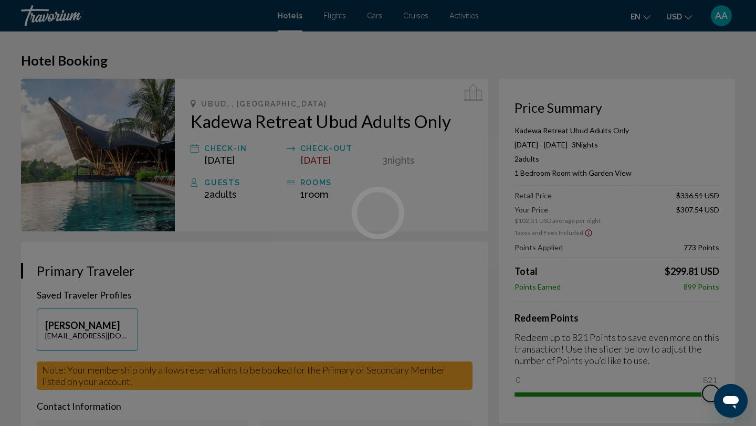
drag, startPoint x: 696, startPoint y: 340, endPoint x: 756, endPoint y: 337, distance: 59.9
click at [756, 337] on div "Skip to main content Hotels Flights Cars Cruises Activities Hotels Flights Cars…" at bounding box center [378, 213] width 756 height 426
